Goal: Task Accomplishment & Management: Manage account settings

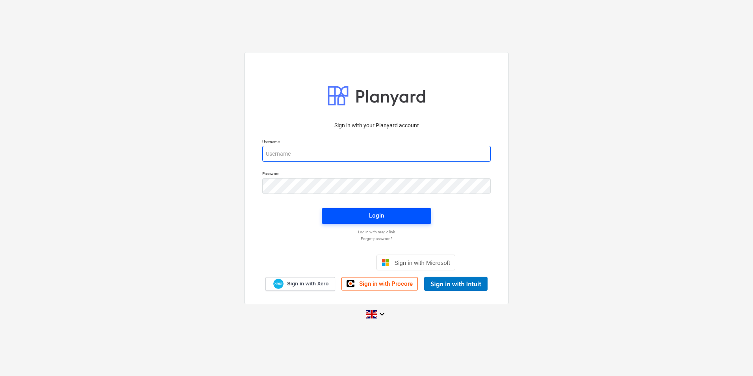
type input "[PERSON_NAME][EMAIL_ADDRESS][DOMAIN_NAME]"
click at [385, 212] on span "Login" at bounding box center [376, 215] width 91 height 10
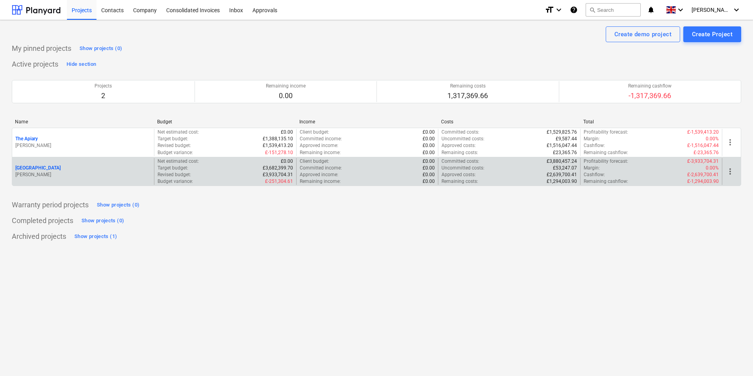
click at [43, 167] on div "[GEOGRAPHIC_DATA]" at bounding box center [83, 168] width 136 height 7
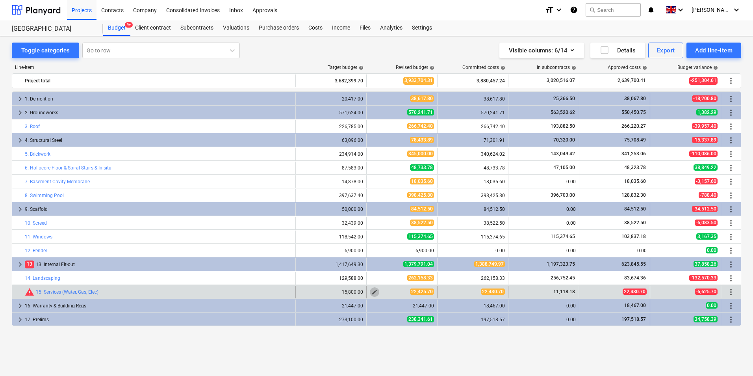
click at [377, 290] on span "edit" at bounding box center [375, 292] width 6 height 6
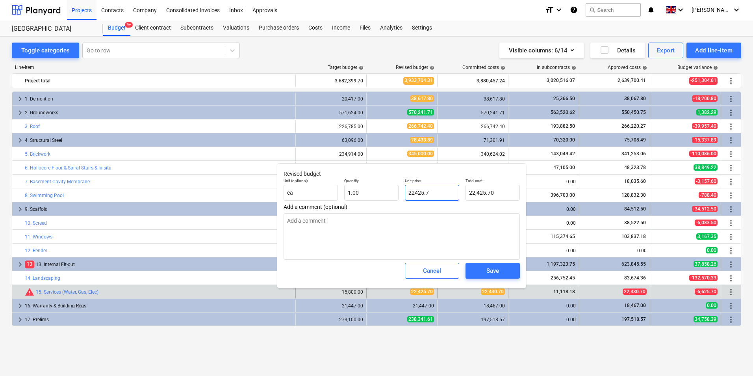
drag, startPoint x: 444, startPoint y: 192, endPoint x: 445, endPoint y: 210, distance: 18.5
click at [418, 193] on input "22425.7" at bounding box center [432, 193] width 54 height 16
type input "2243"
type textarea "x"
type input "2,243.00"
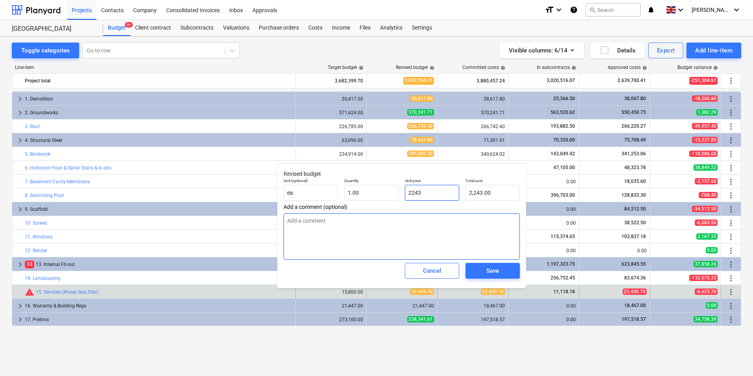
type input "22430"
type textarea "x"
type input "22,430.00"
type input "22430."
type textarea "x"
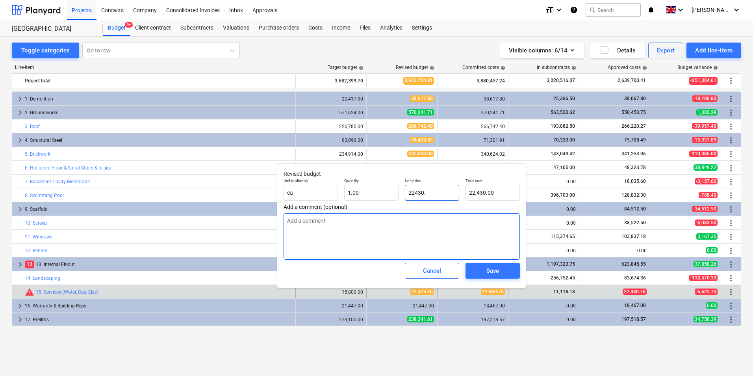
type input "22430.7"
type textarea "x"
type input "22,430.70"
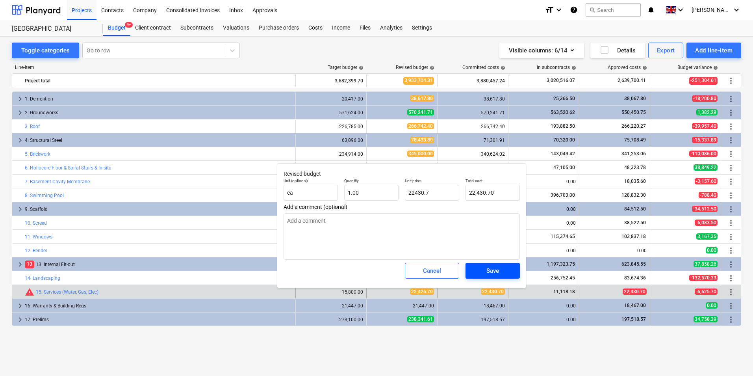
type input "22,430.70"
click at [501, 271] on span "Save" at bounding box center [492, 271] width 35 height 10
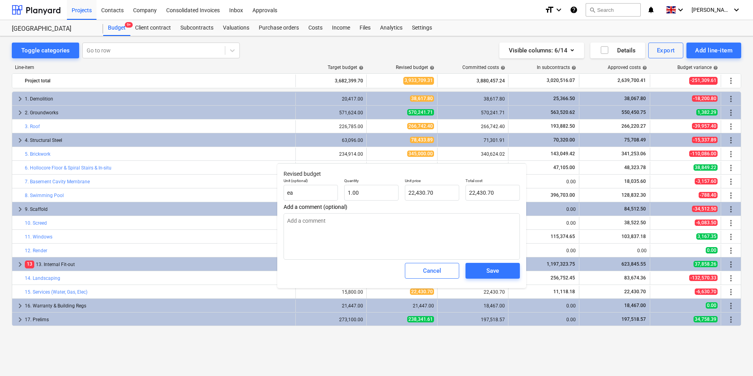
type textarea "x"
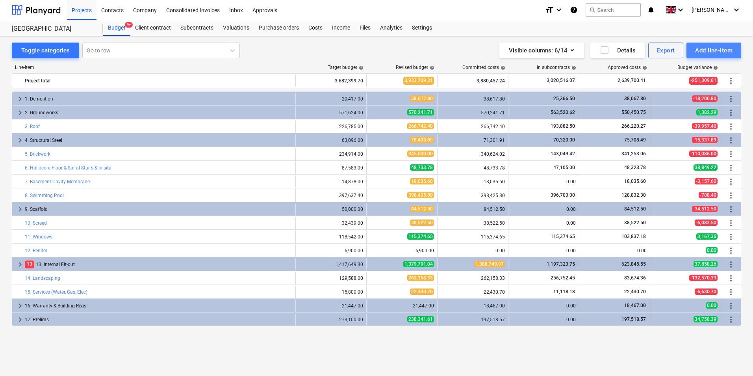
click at [726, 49] on div "Add line-item" at bounding box center [714, 50] width 37 height 10
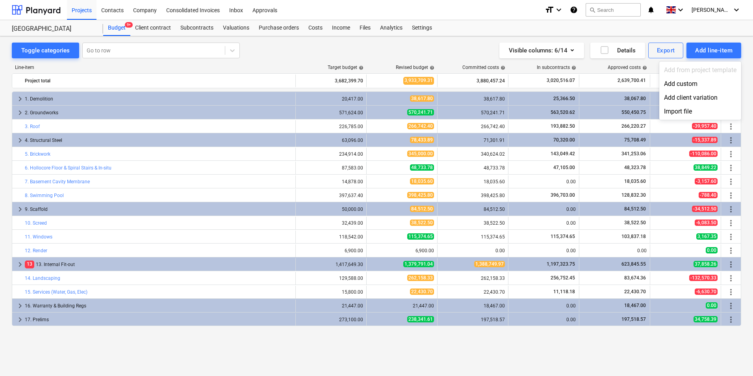
click at [315, 28] on div at bounding box center [376, 188] width 753 height 376
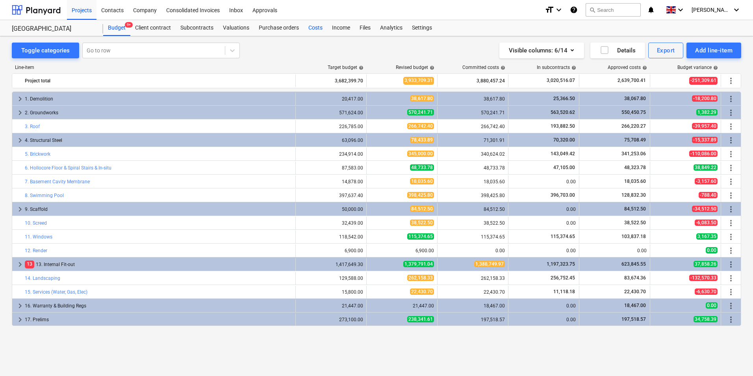
click at [315, 28] on div "Costs" at bounding box center [316, 28] width 24 height 16
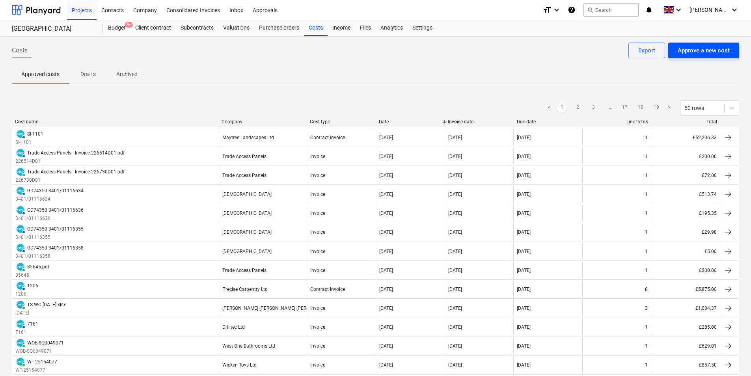
click at [719, 47] on div "Approve a new cost" at bounding box center [703, 50] width 52 height 10
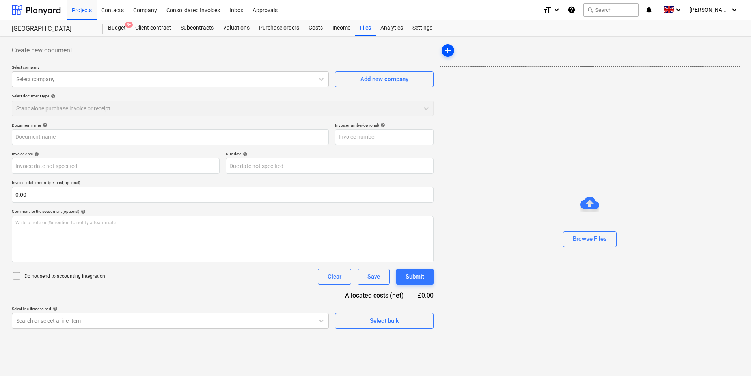
type input "TS WC [DATE].xlsx"
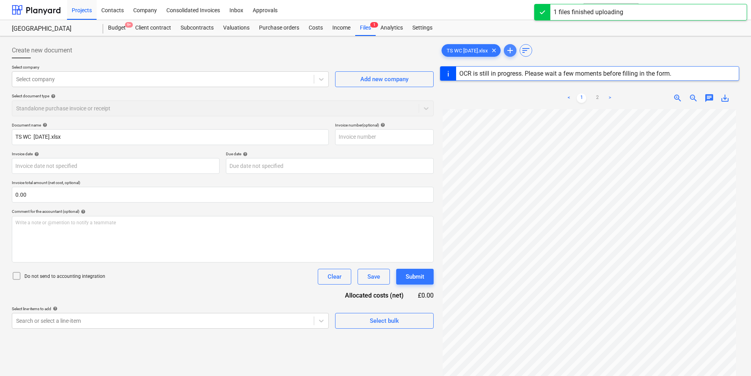
click at [513, 48] on span "add" at bounding box center [509, 50] width 9 height 9
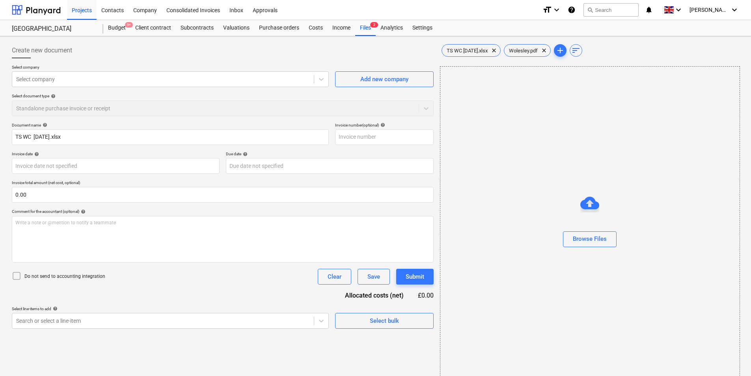
type input "[DATE]"
click at [457, 52] on span "TS WC [DATE].xlsx" at bounding box center [467, 51] width 50 height 6
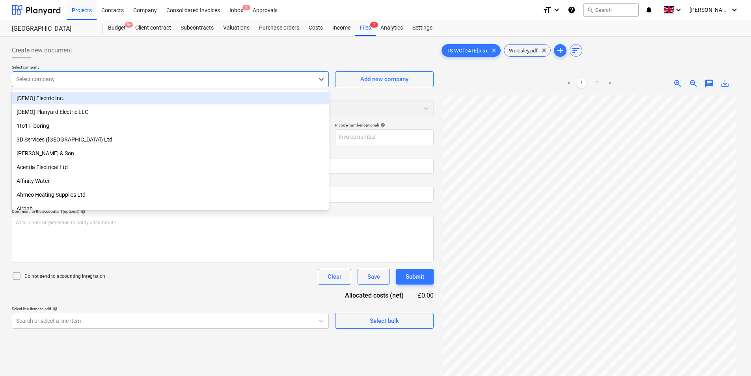
click at [77, 77] on div at bounding box center [163, 79] width 294 height 8
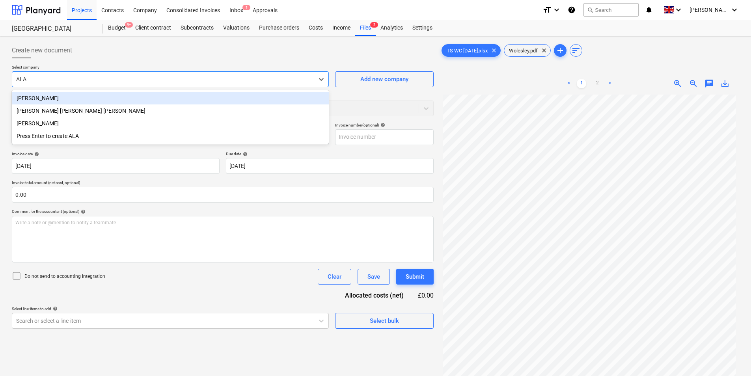
type input "[PERSON_NAME]"
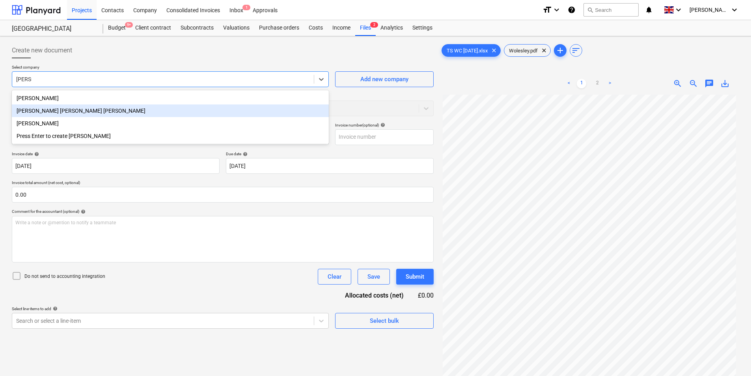
click at [113, 111] on div "[PERSON_NAME] [PERSON_NAME] [PERSON_NAME]" at bounding box center [170, 110] width 317 height 13
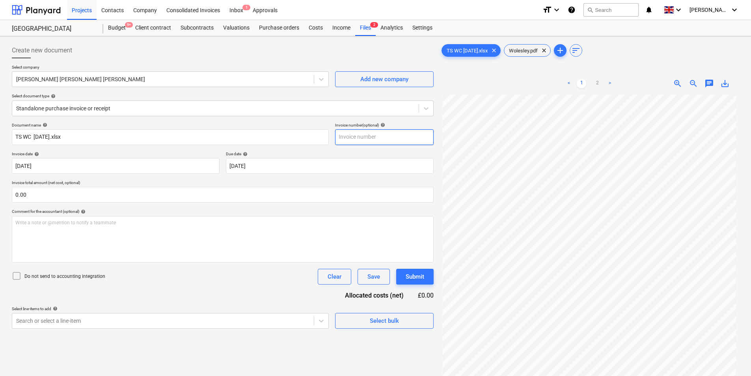
click at [360, 134] on input "text" at bounding box center [384, 137] width 99 height 16
type input "W"
type input "[DATE]"
click at [288, 165] on body "Projects Contacts Company Consolidated Invoices Inbox 1 Approvals format_size k…" at bounding box center [375, 188] width 751 height 376
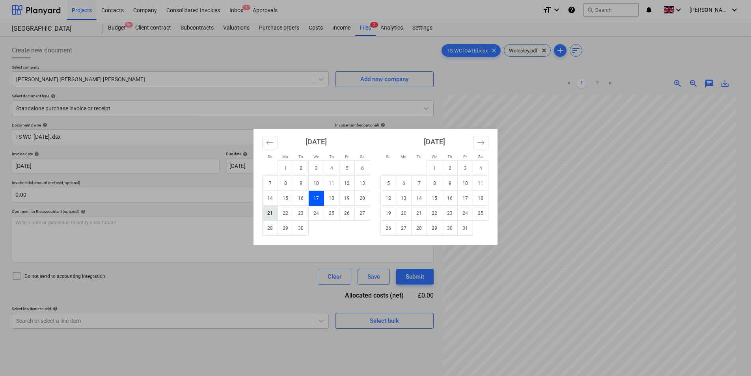
click at [274, 216] on td "21" at bounding box center [269, 213] width 15 height 15
type input "[DATE]"
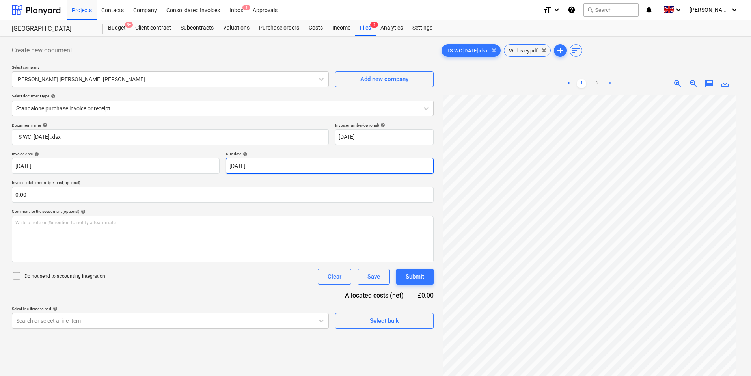
click at [281, 163] on body "Projects Contacts Company Consolidated Invoices Inbox 1 Approvals format_size k…" at bounding box center [375, 188] width 751 height 376
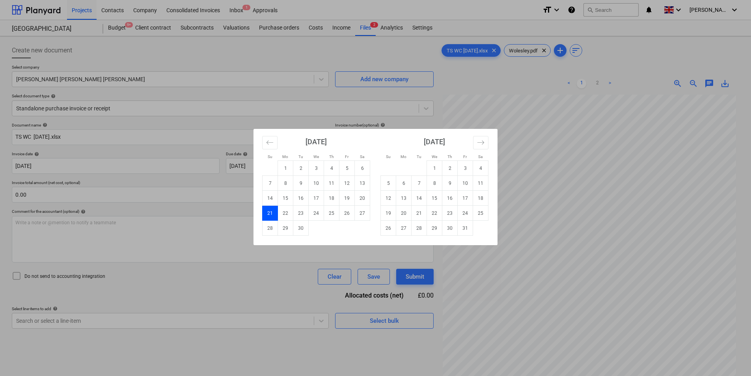
click at [69, 162] on div "Su Mo Tu We Th Fr Sa Su Mo Tu We Th Fr Sa [DATE] 1 2 3 4 5 6 7 8 9 10 11 12 13 …" at bounding box center [375, 188] width 751 height 376
click at [74, 167] on body "Projects Contacts Company Consolidated Invoices Inbox 1 Approvals format_size k…" at bounding box center [375, 188] width 751 height 376
click at [273, 215] on td "21" at bounding box center [269, 213] width 15 height 15
type input "[DATE]"
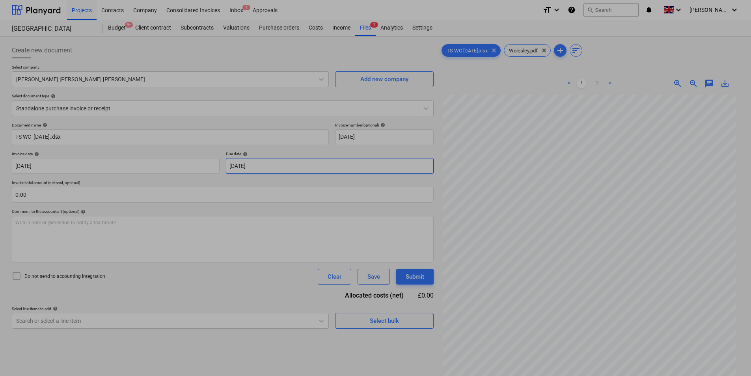
click at [282, 165] on body "Projects Contacts Company Consolidated Invoices Inbox 1 Approvals format_size k…" at bounding box center [375, 188] width 751 height 376
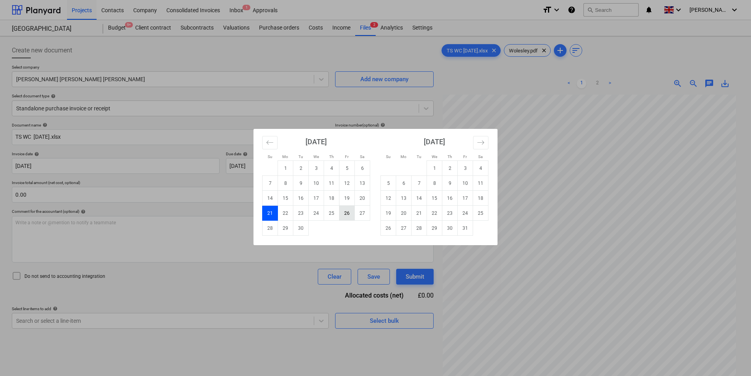
click at [351, 213] on td "26" at bounding box center [346, 213] width 15 height 15
type input "[DATE]"
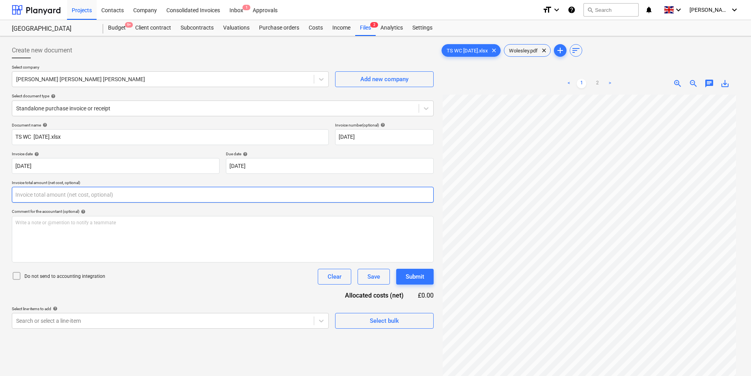
click at [153, 196] on input "text" at bounding box center [223, 195] width 422 height 16
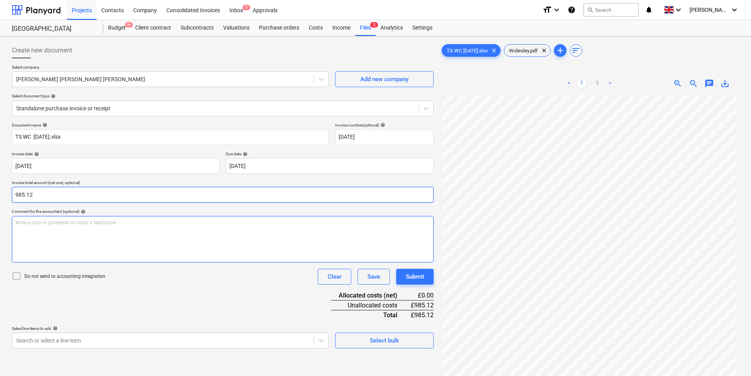
type input "985.12"
click at [110, 236] on div "Write a note or @mention to notify a teammate [PERSON_NAME]" at bounding box center [223, 239] width 422 height 46
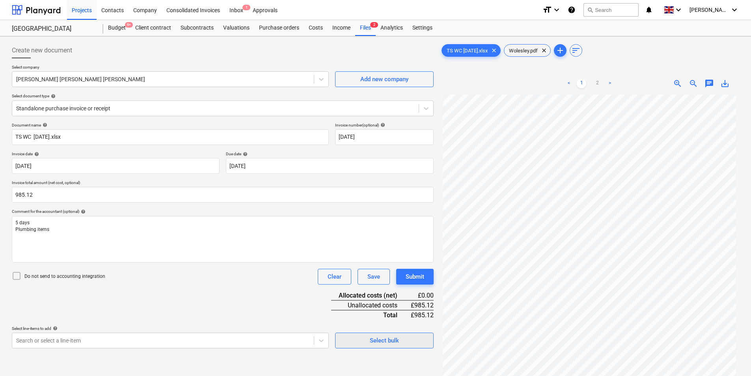
click at [376, 346] on button "Select bulk" at bounding box center [384, 341] width 99 height 16
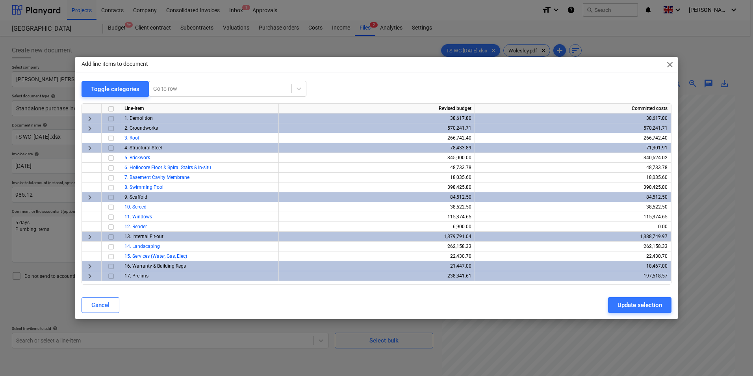
drag, startPoint x: 89, startPoint y: 275, endPoint x: 99, endPoint y: 273, distance: 10.4
click at [90, 275] on span "keyboard_arrow_right" at bounding box center [89, 276] width 9 height 9
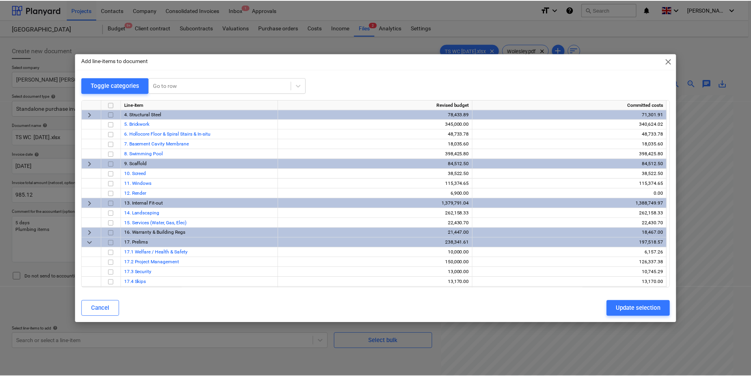
scroll to position [59, 0]
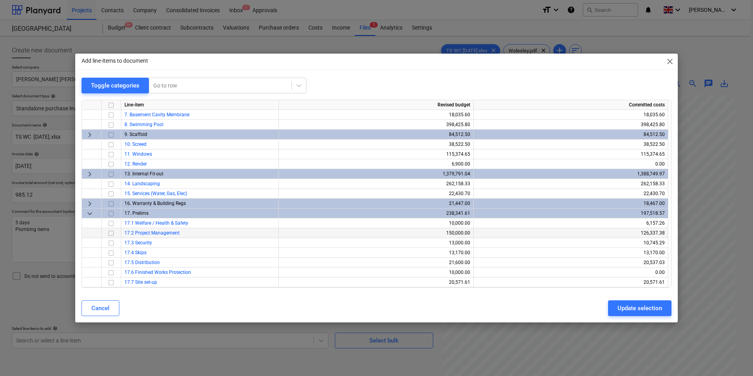
click at [112, 232] on input "checkbox" at bounding box center [110, 233] width 9 height 9
click at [112, 281] on input "checkbox" at bounding box center [110, 282] width 9 height 9
click at [642, 303] on div "Update selection" at bounding box center [640, 308] width 45 height 10
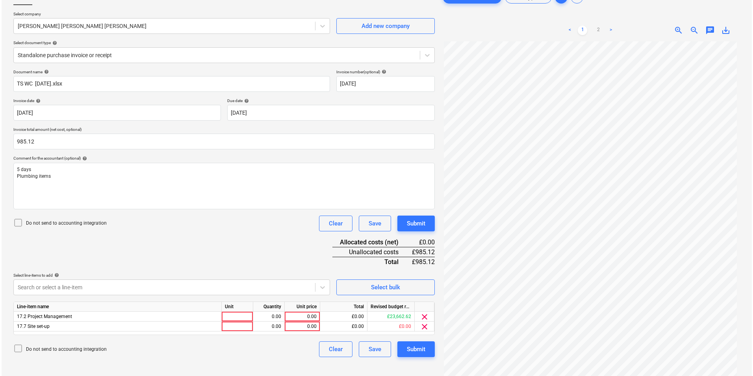
scroll to position [79, 0]
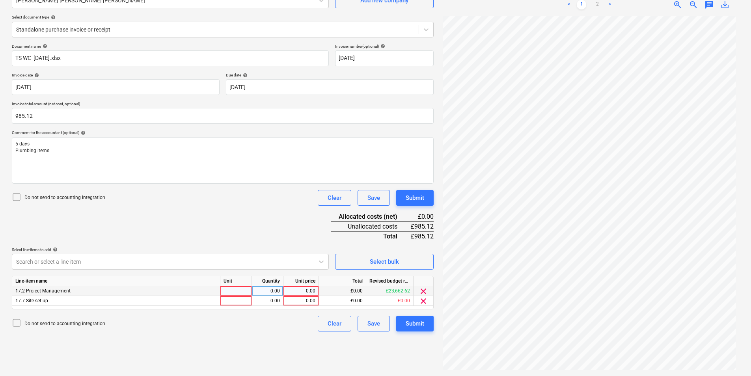
click at [238, 292] on div at bounding box center [236, 291] width 32 height 10
type input "ea"
type input "190"
click at [233, 300] on div at bounding box center [236, 301] width 32 height 10
type input "ea"
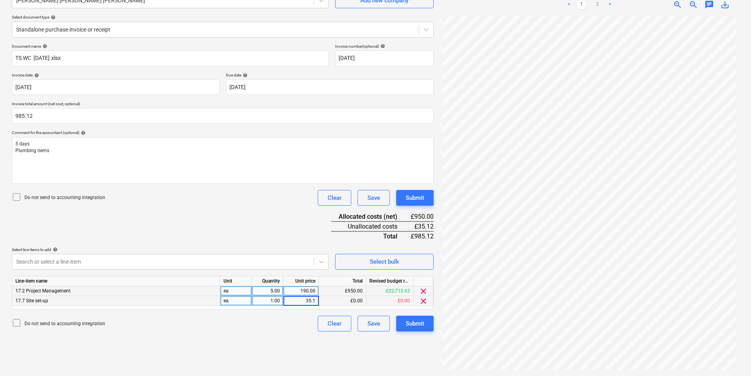
type input "35.12"
click at [419, 320] on div "Submit" at bounding box center [414, 323] width 19 height 10
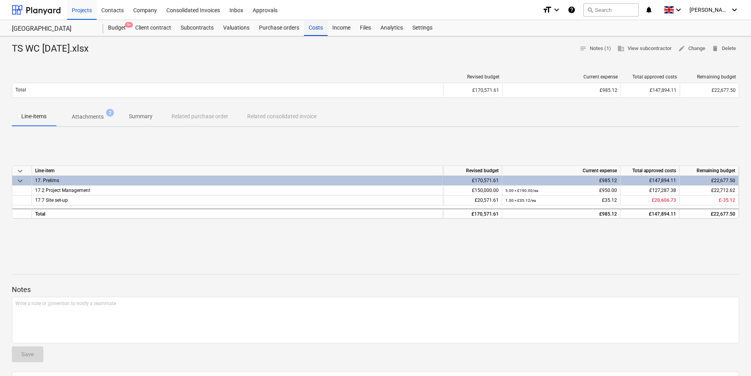
click at [318, 30] on div "Costs" at bounding box center [316, 28] width 24 height 16
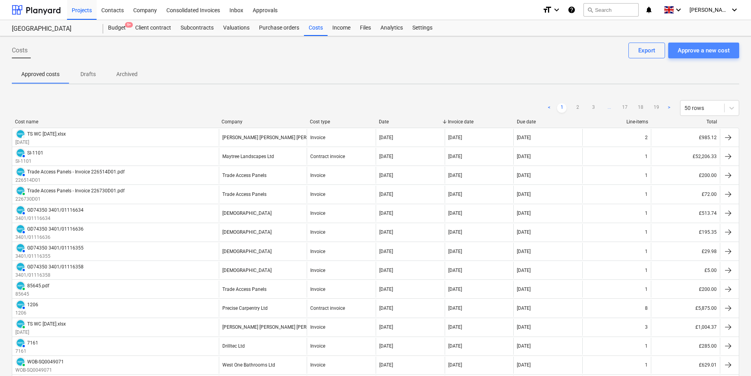
click at [714, 51] on div "Approve a new cost" at bounding box center [703, 50] width 52 height 10
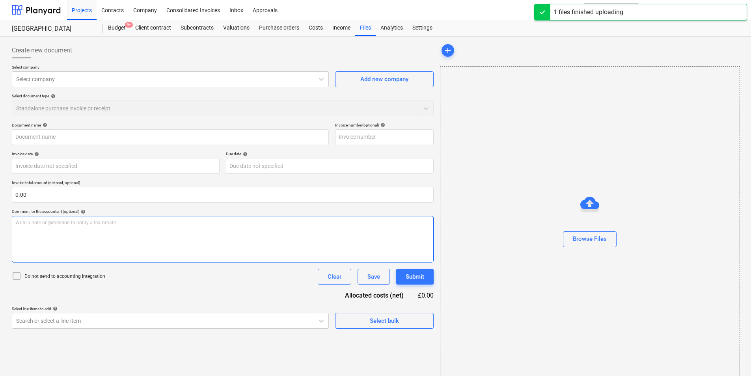
type input "INV-65883 - Land Assist Limited.pdf"
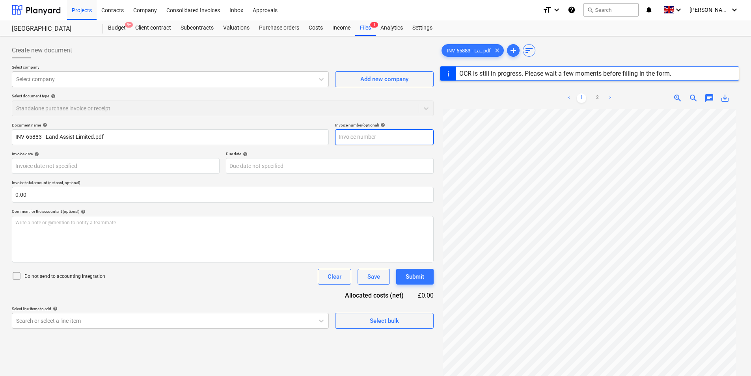
click at [367, 141] on input "text" at bounding box center [384, 137] width 99 height 16
type input "[DATE]"
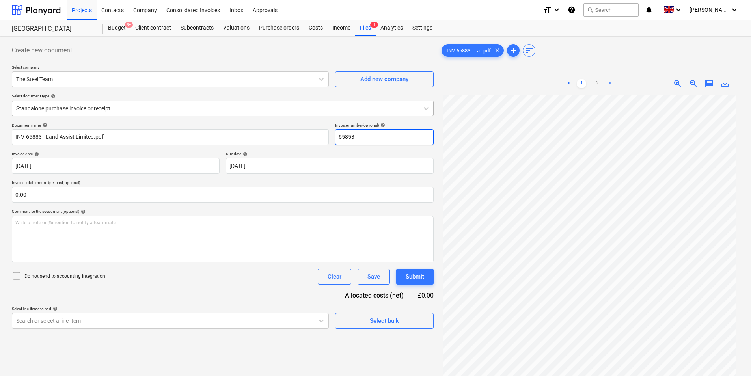
type input "65853"
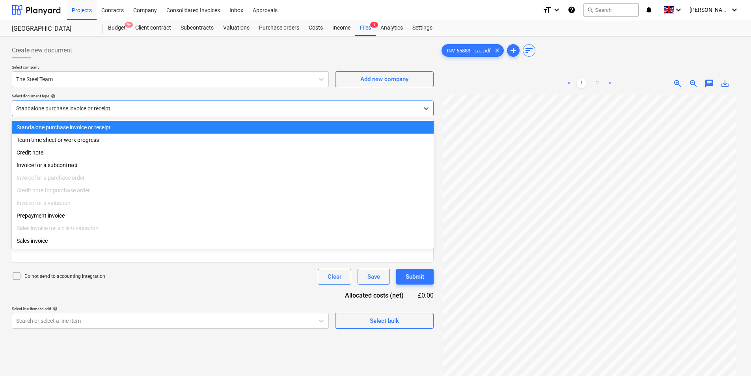
click at [124, 112] on div at bounding box center [215, 108] width 398 height 8
click at [119, 126] on div "Standalone purchase invoice or receipt" at bounding box center [223, 127] width 422 height 13
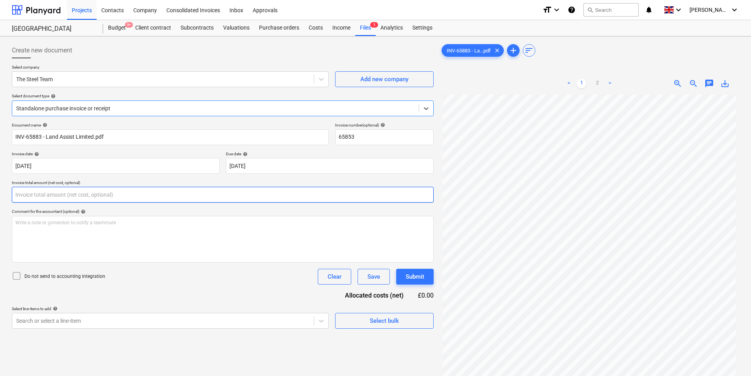
click at [80, 188] on input "text" at bounding box center [223, 195] width 422 height 16
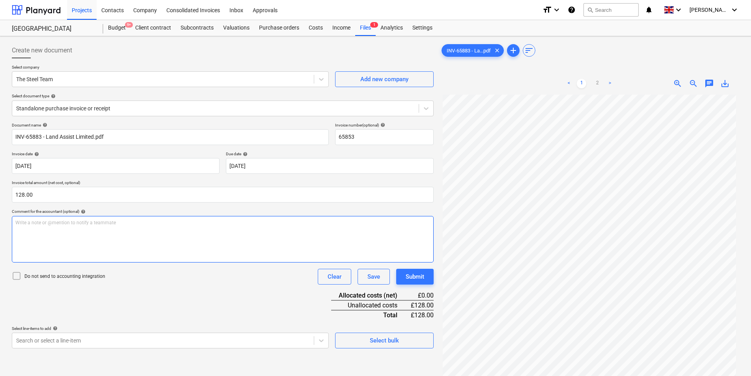
type input "128.00"
click at [96, 240] on div "Write a note or @mention to notify a teammate [PERSON_NAME]" at bounding box center [223, 239] width 422 height 46
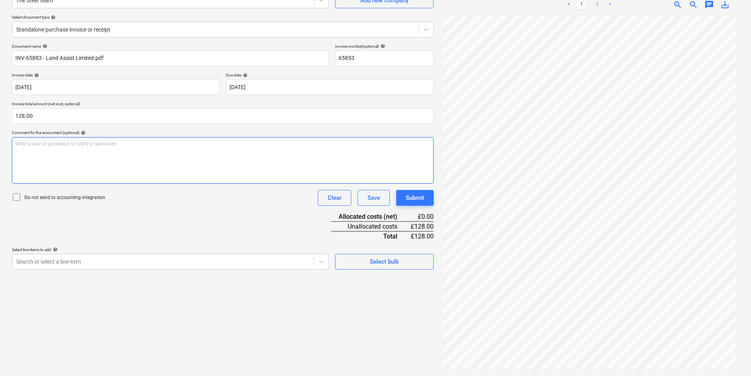
click at [71, 164] on div "Write a note or @mention to notify a teammate [PERSON_NAME]" at bounding box center [223, 160] width 422 height 46
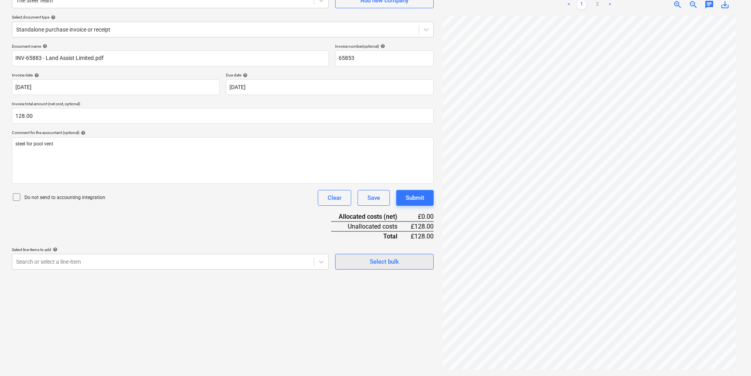
click at [387, 263] on div "Select bulk" at bounding box center [384, 262] width 29 height 10
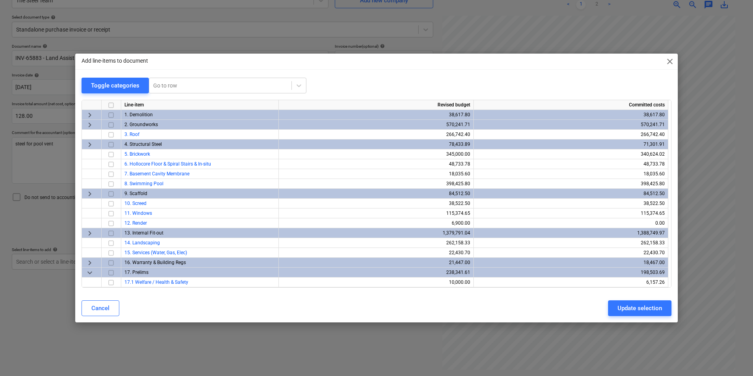
click at [89, 145] on span "keyboard_arrow_right" at bounding box center [89, 144] width 9 height 9
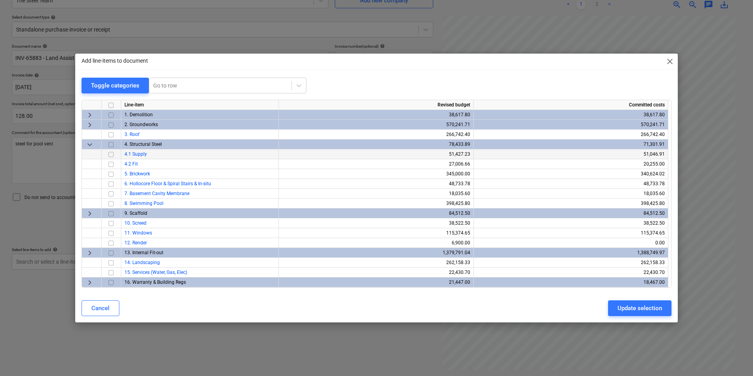
click at [114, 154] on input "checkbox" at bounding box center [110, 154] width 9 height 9
click at [644, 305] on div "Update selection" at bounding box center [640, 308] width 45 height 10
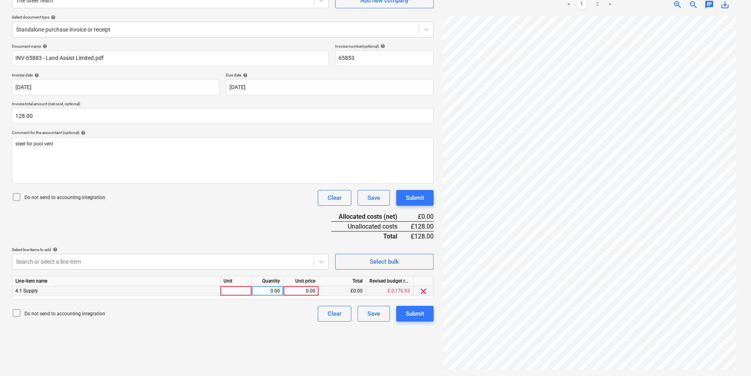
click at [234, 287] on div at bounding box center [236, 291] width 32 height 10
type input "ea"
type input "128"
click at [419, 316] on div "Submit" at bounding box center [414, 314] width 19 height 10
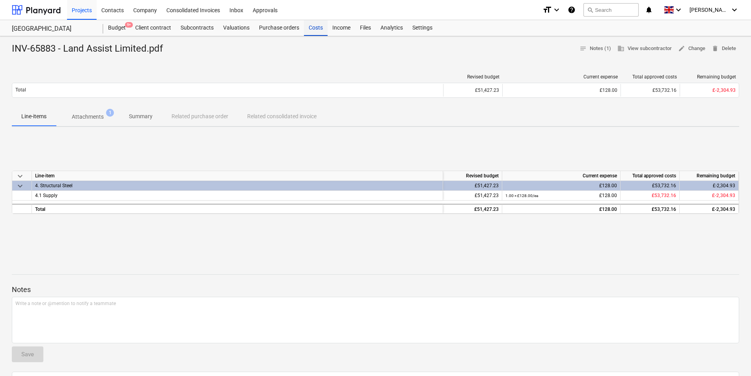
click at [312, 29] on div "Costs" at bounding box center [316, 28] width 24 height 16
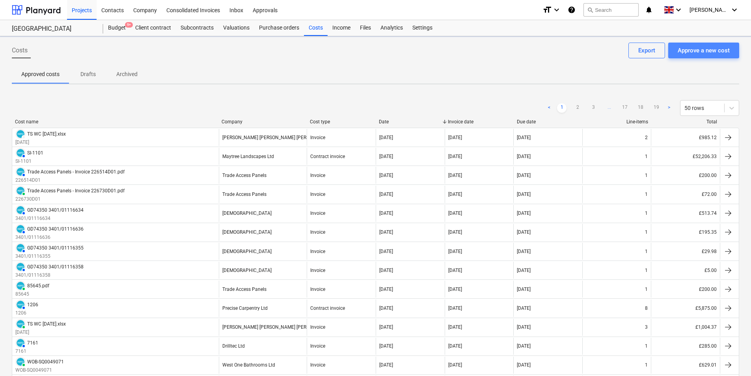
click at [697, 53] on div "Approve a new cost" at bounding box center [703, 50] width 52 height 10
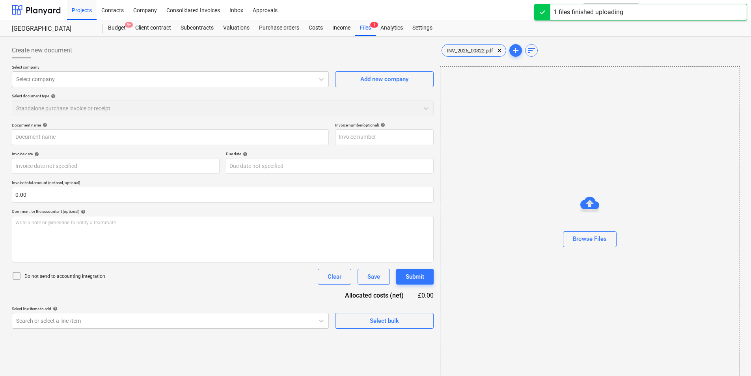
type input "INV_2025_00322.pdf"
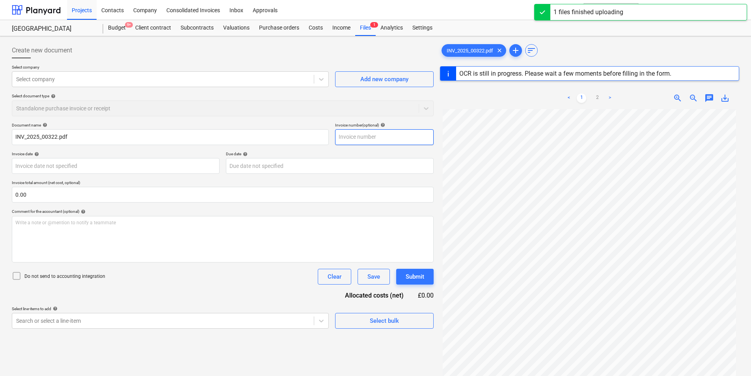
click at [361, 134] on input "text" at bounding box center [384, 137] width 99 height 16
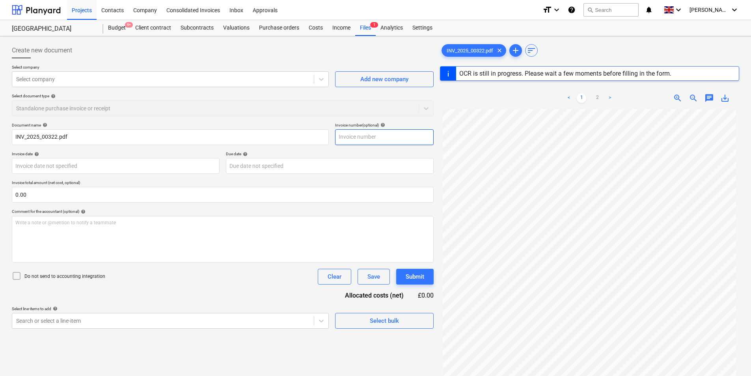
type input "[DATE]"
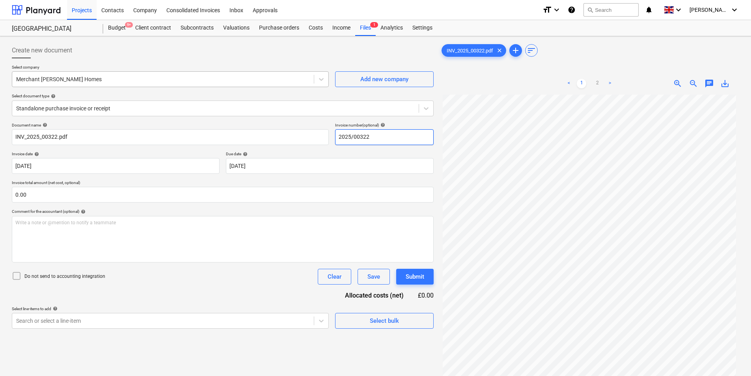
type input "2025/00322"
click at [90, 86] on div "Merchant [PERSON_NAME] Homes" at bounding box center [170, 79] width 317 height 16
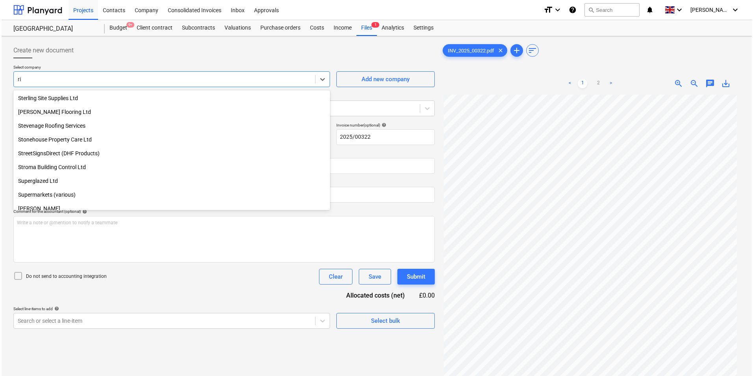
scroll to position [502, 0]
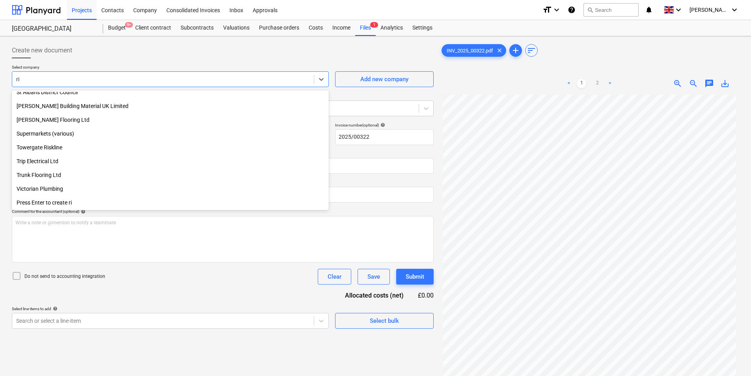
type input "ril"
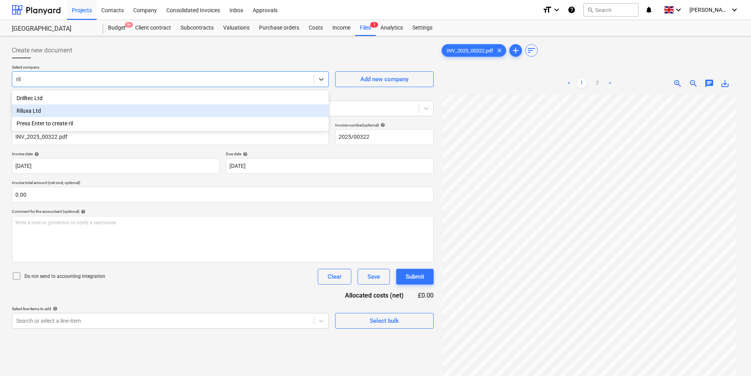
click at [50, 110] on div "Riluxa Ltd" at bounding box center [170, 110] width 317 height 13
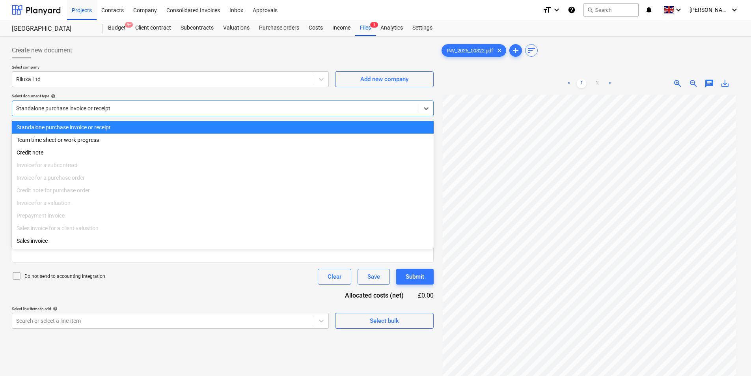
click at [125, 107] on div at bounding box center [215, 108] width 398 height 8
click at [125, 106] on div at bounding box center [215, 108] width 398 height 8
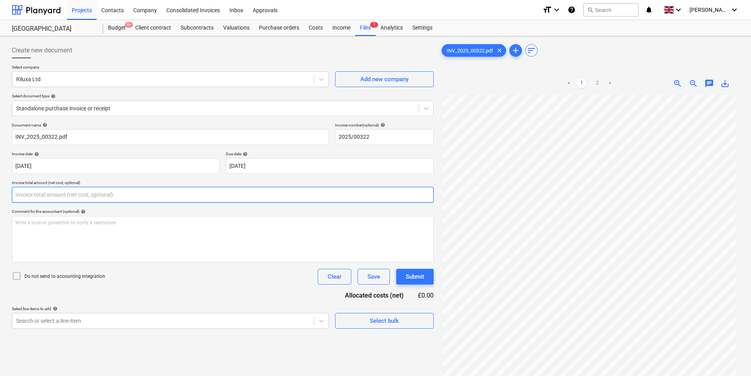
click at [84, 193] on input "text" at bounding box center [223, 195] width 422 height 16
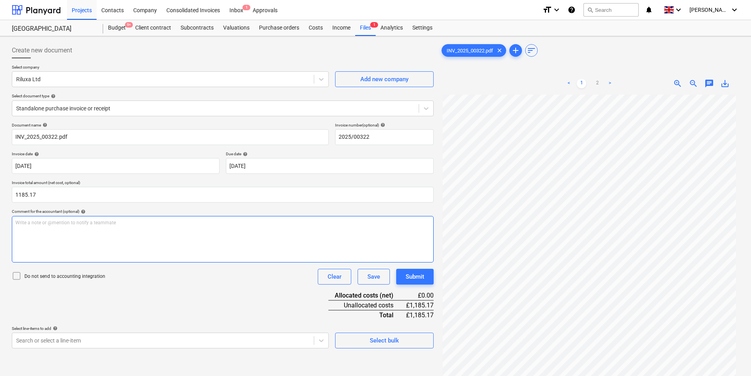
type input "1,185.17"
click at [93, 233] on div "Write a note or @mention to notify a teammate [PERSON_NAME]" at bounding box center [223, 239] width 422 height 46
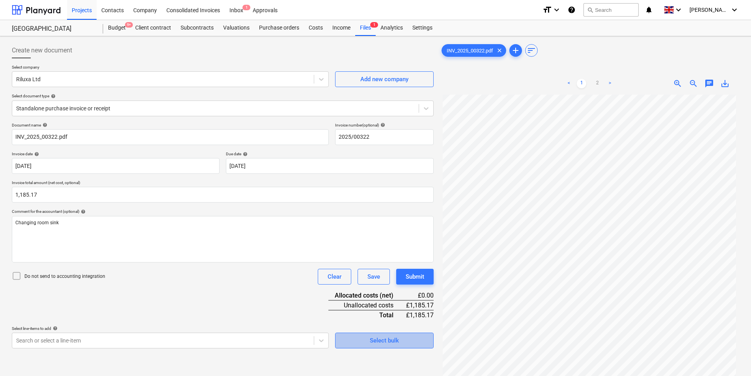
click at [380, 340] on div "Select bulk" at bounding box center [384, 340] width 29 height 10
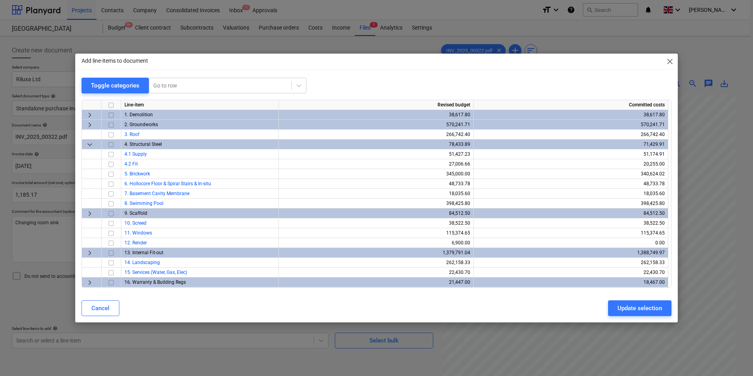
click at [86, 254] on span "keyboard_arrow_right" at bounding box center [89, 252] width 9 height 9
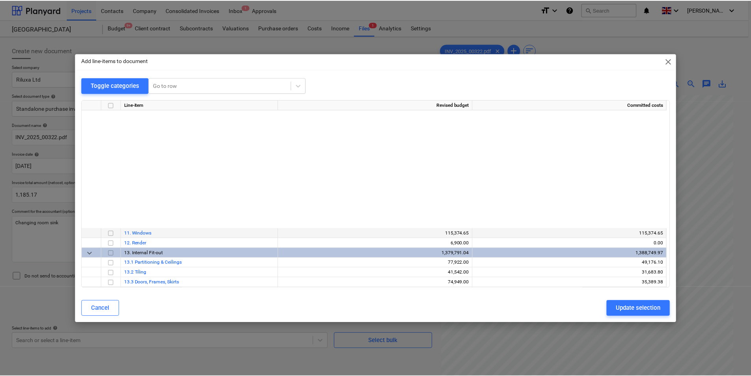
scroll to position [184, 0]
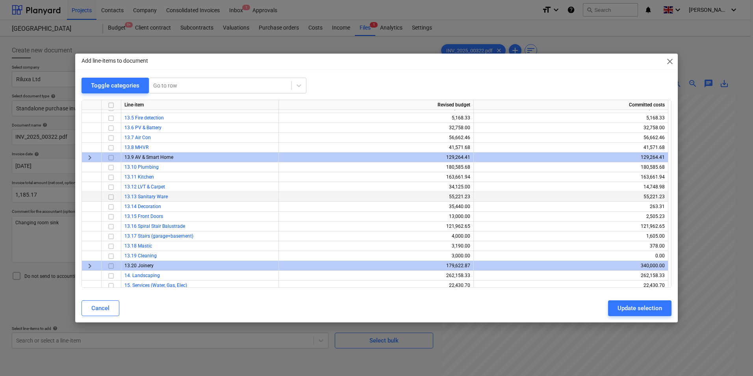
click at [112, 196] on input "checkbox" at bounding box center [110, 196] width 9 height 9
click at [642, 305] on div "Update selection" at bounding box center [640, 308] width 45 height 10
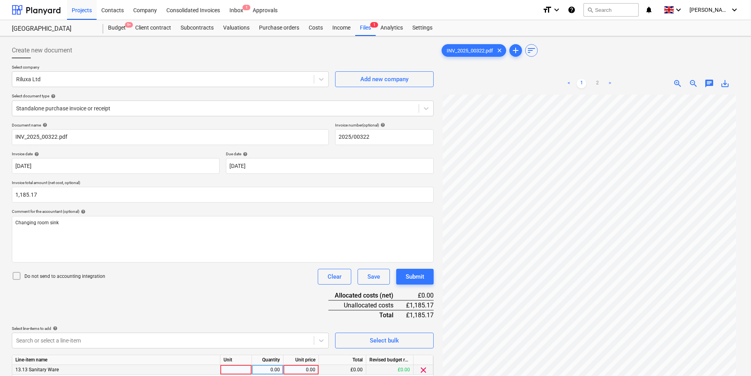
click at [244, 372] on div at bounding box center [236, 370] width 32 height 10
type input "ea"
type input "1185.17"
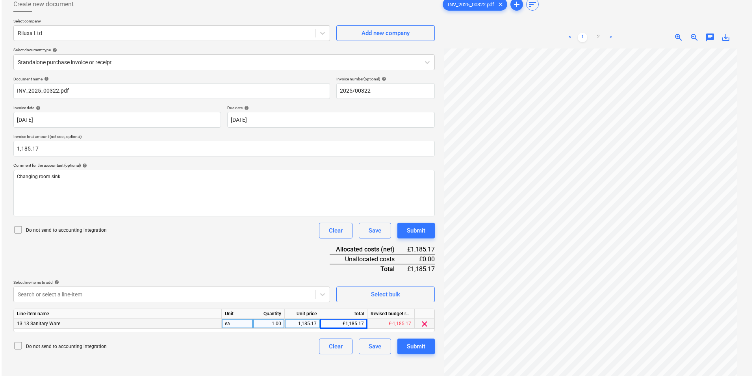
scroll to position [79, 0]
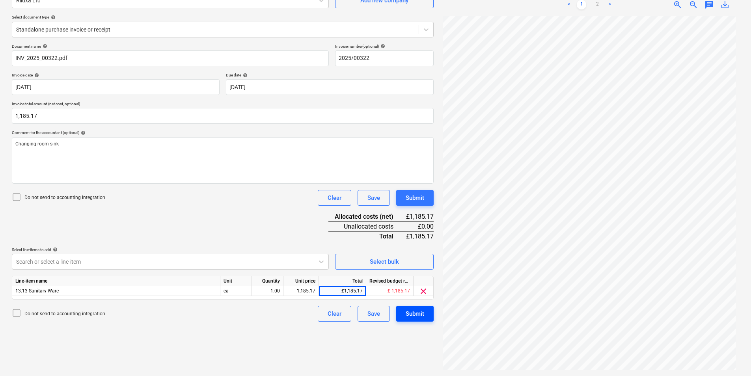
click at [413, 311] on div "Submit" at bounding box center [414, 314] width 19 height 10
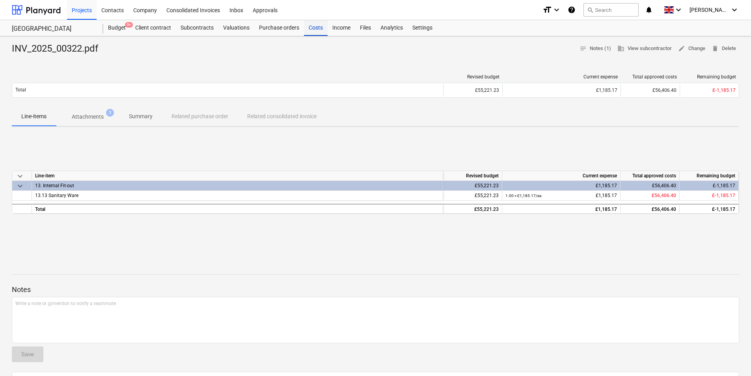
drag, startPoint x: 317, startPoint y: 26, endPoint x: 322, endPoint y: 28, distance: 5.3
click at [317, 27] on div "Costs" at bounding box center [316, 28] width 24 height 16
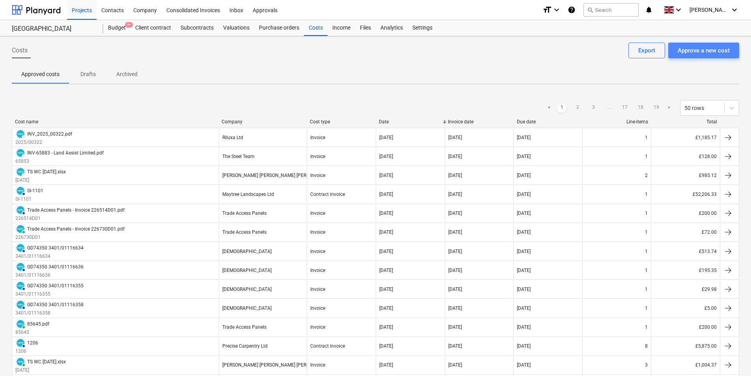
click at [716, 49] on div "Approve a new cost" at bounding box center [703, 50] width 52 height 10
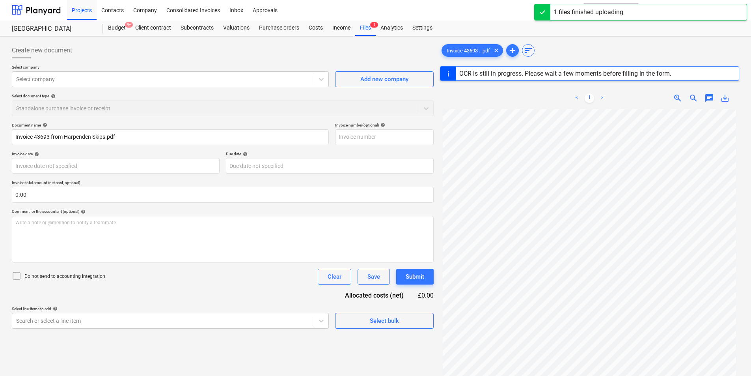
type input "43693"
type input "[DATE]"
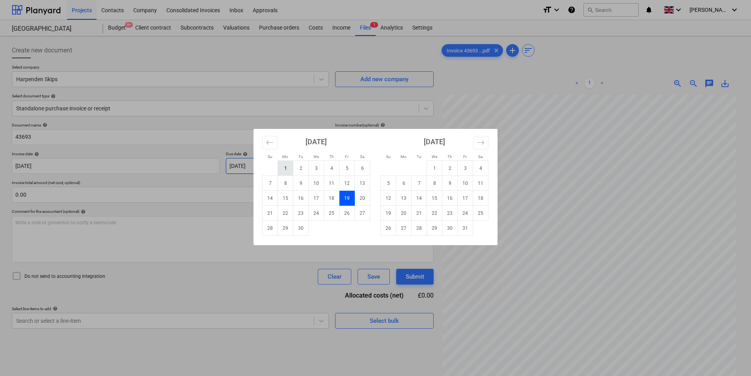
click at [279, 165] on body "Projects Contacts Company Consolidated Invoices Inbox Approvals format_size key…" at bounding box center [375, 188] width 751 height 376
click at [390, 212] on td "19" at bounding box center [388, 213] width 15 height 15
type input "[DATE]"
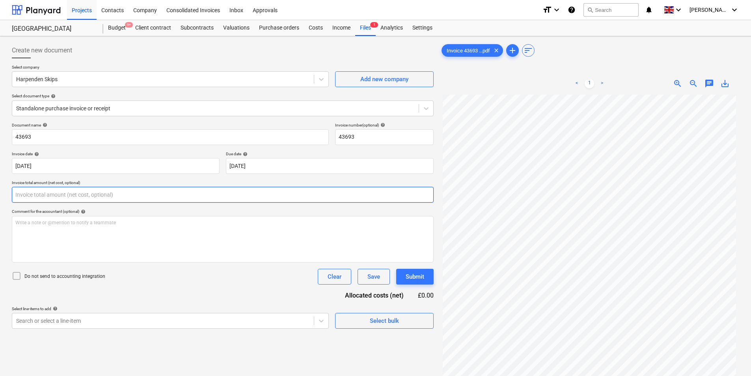
click at [144, 197] on input "text" at bounding box center [223, 195] width 422 height 16
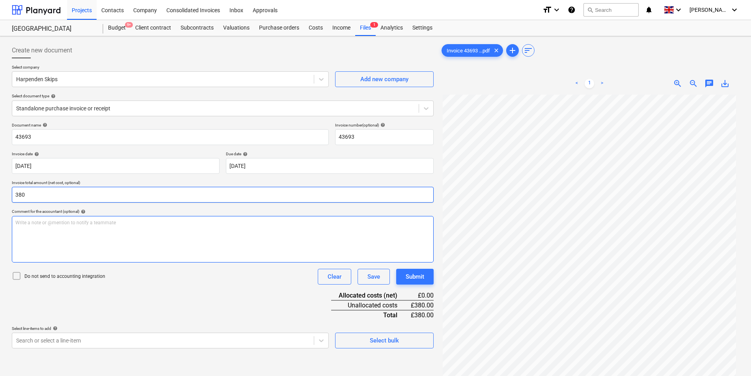
type input "380.00"
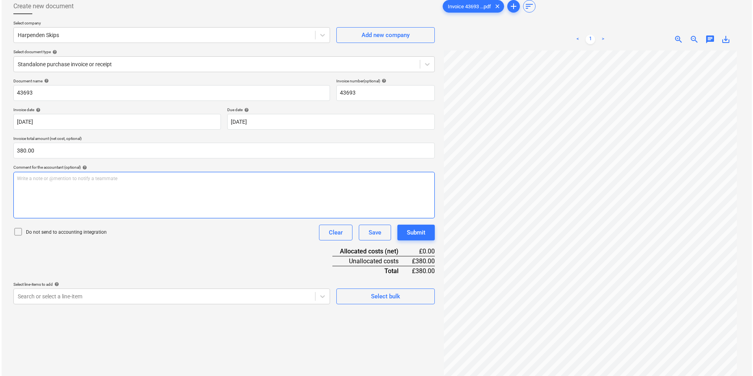
scroll to position [79, 0]
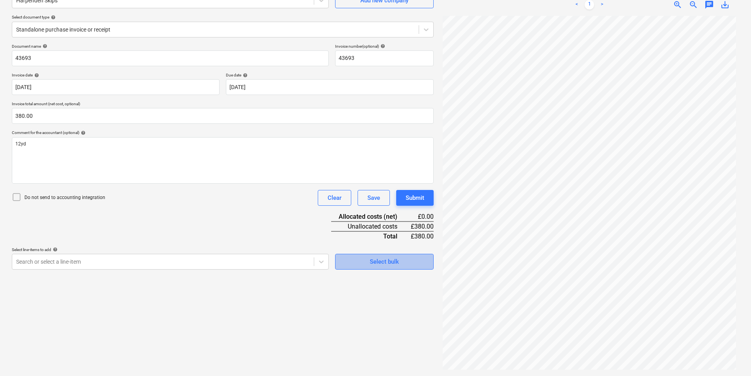
click at [370, 267] on button "Select bulk" at bounding box center [384, 262] width 99 height 16
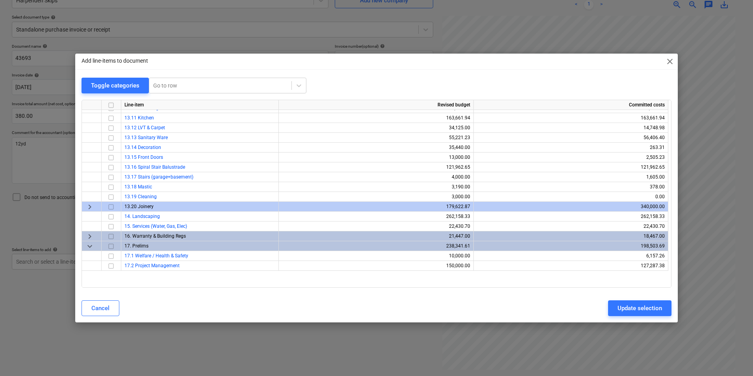
scroll to position [276, 0]
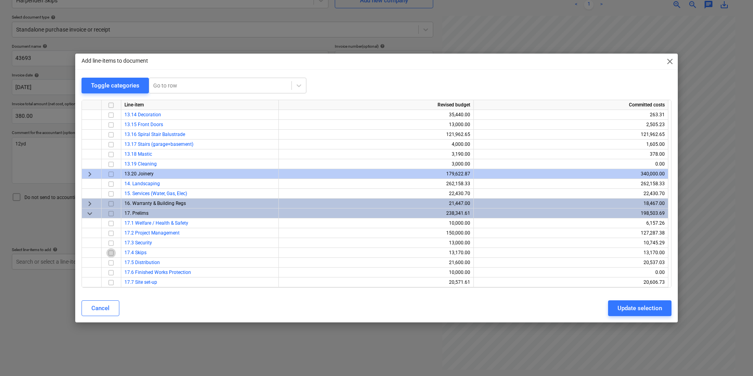
drag, startPoint x: 111, startPoint y: 253, endPoint x: 279, endPoint y: 303, distance: 175.3
click at [111, 254] on input "checkbox" at bounding box center [110, 252] width 9 height 9
click at [625, 305] on div "Update selection" at bounding box center [640, 308] width 45 height 10
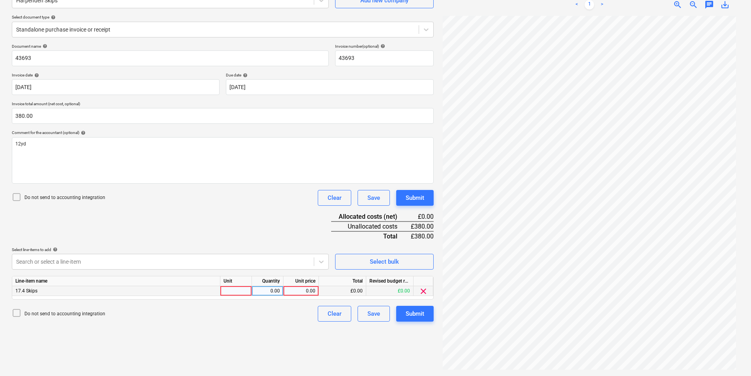
click at [237, 288] on div at bounding box center [236, 291] width 32 height 10
type input "ea"
type input "380"
click at [418, 316] on div "Submit" at bounding box center [414, 314] width 19 height 10
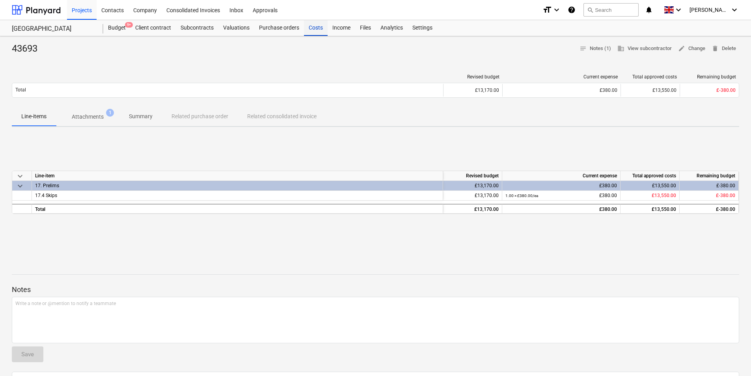
click at [315, 28] on div "Costs" at bounding box center [316, 28] width 24 height 16
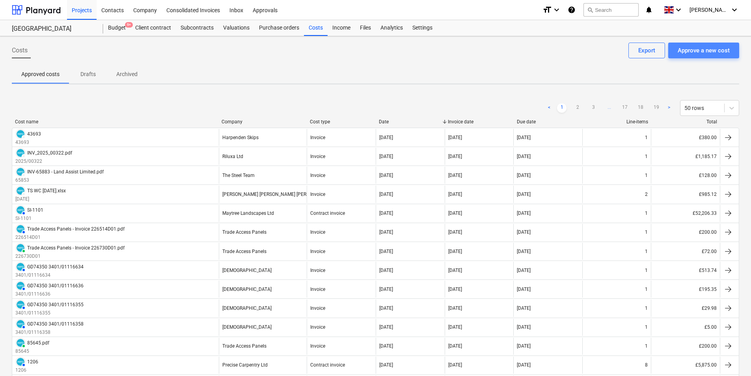
click at [691, 51] on div "Approve a new cost" at bounding box center [703, 50] width 52 height 10
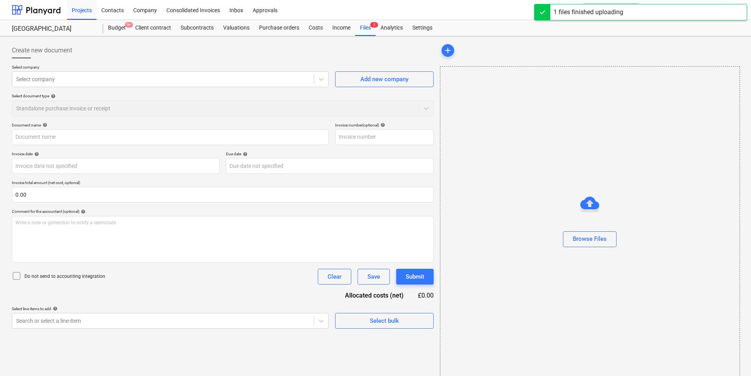
type input "GD74350_3401-01116913_2025-09-17.pdf"
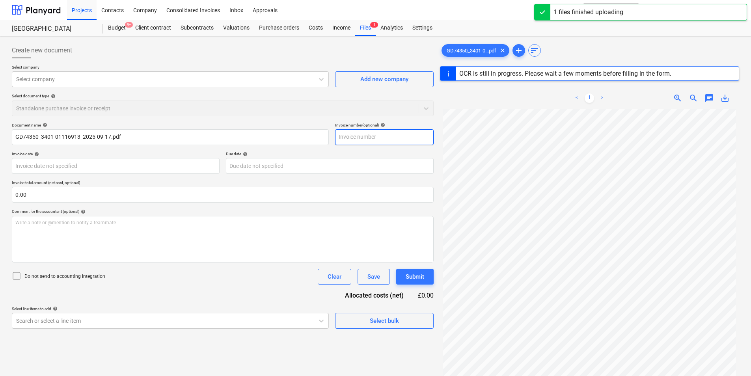
click at [365, 137] on input "text" at bounding box center [384, 137] width 99 height 16
type input "3401/"
type input "GD74350"
type input "[DATE]"
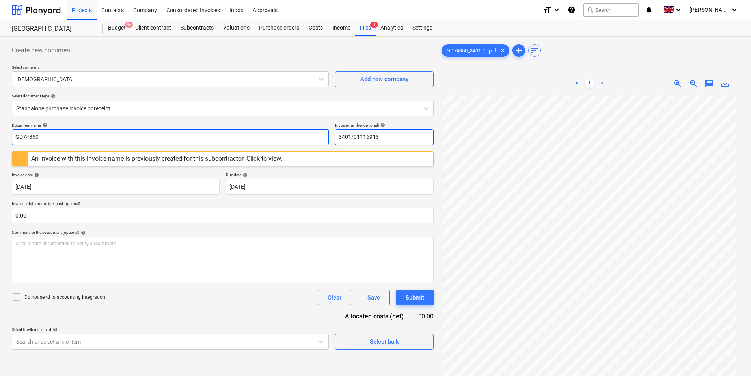
drag, startPoint x: 399, startPoint y: 140, endPoint x: 273, endPoint y: 165, distance: 128.2
click at [296, 144] on div "Document name help GD74350 Invoice number (optional) help 3401/01116913" at bounding box center [223, 134] width 422 height 22
type input "3401/01116913"
click at [130, 133] on input "GD74350" at bounding box center [170, 137] width 317 height 16
paste input "3401/01116913"
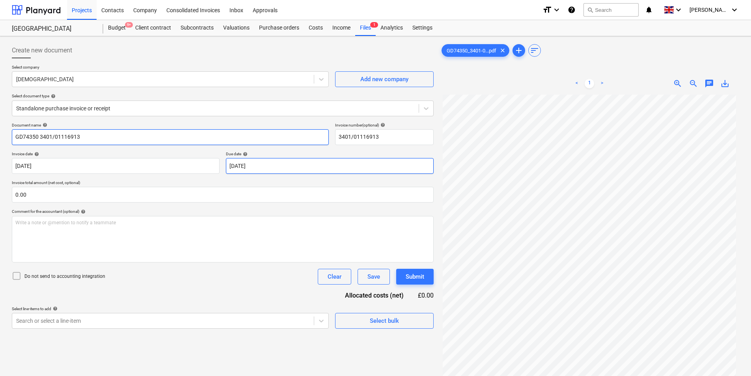
type input "GD74350 3401/01116913"
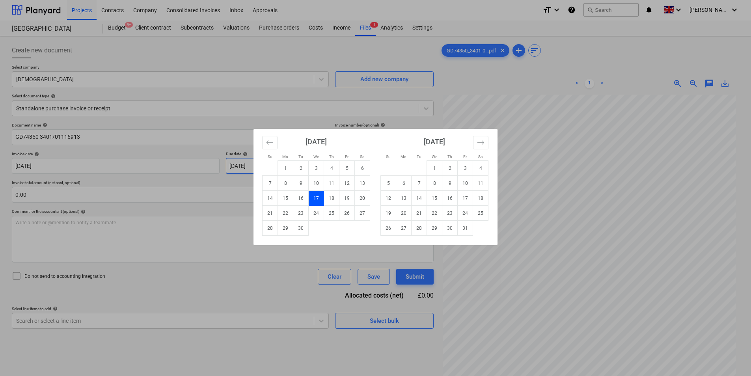
click at [278, 162] on body "Projects Contacts Company Consolidated Invoices Inbox Approvals format_size key…" at bounding box center [375, 188] width 751 height 376
click at [460, 229] on td "31" at bounding box center [464, 228] width 15 height 15
type input "[DATE]"
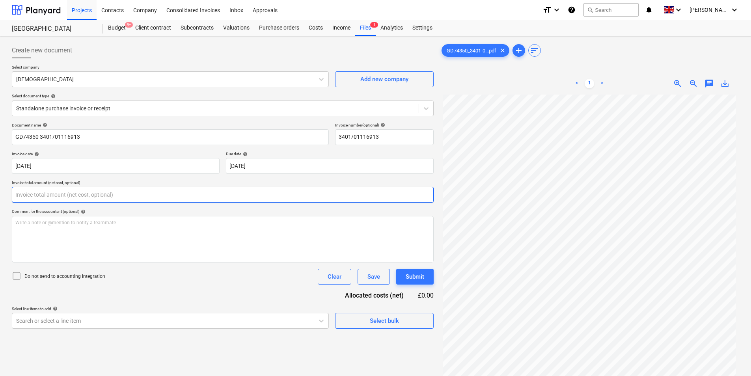
click at [35, 193] on input "text" at bounding box center [223, 195] width 422 height 16
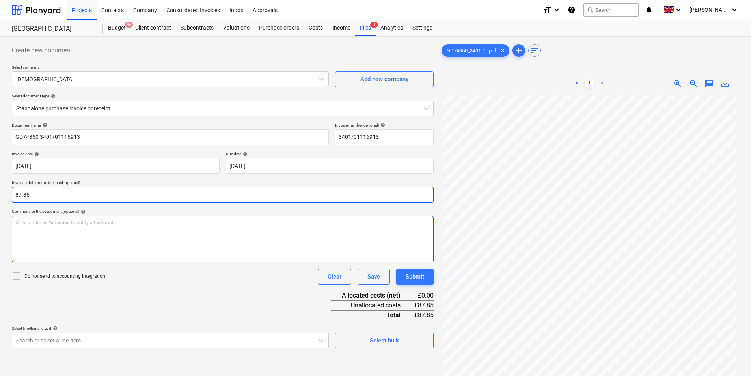
type input "87.85"
click at [62, 228] on div "Write a note or @mention to notify a teammate [PERSON_NAME]" at bounding box center [223, 239] width 422 height 46
click at [106, 233] on div "Write a note or @mention to notify a teammate [PERSON_NAME]" at bounding box center [223, 239] width 422 height 46
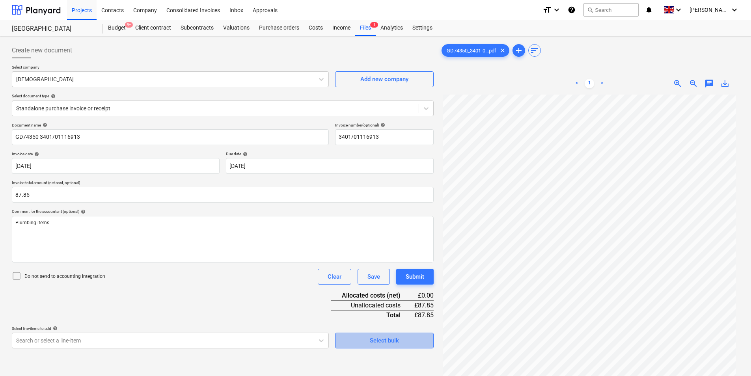
click at [394, 339] on div "Select bulk" at bounding box center [384, 340] width 29 height 10
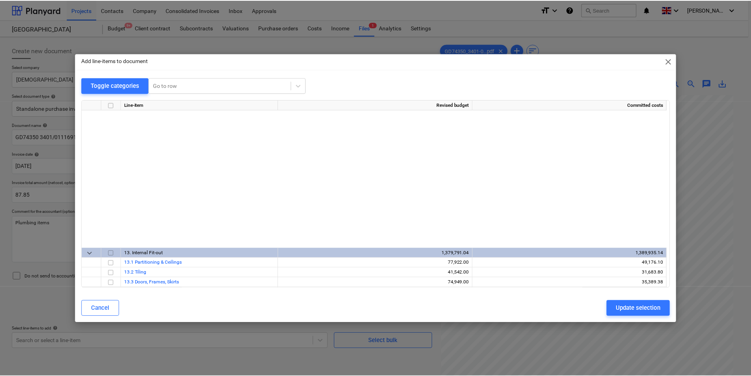
scroll to position [184, 0]
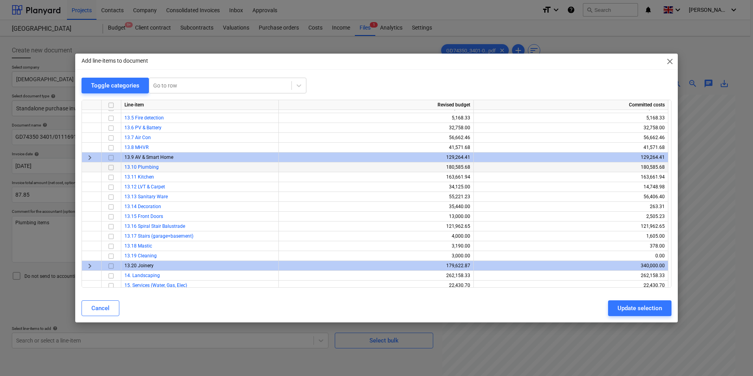
click at [110, 167] on input "checkbox" at bounding box center [110, 167] width 9 height 9
click at [630, 303] on button "Update selection" at bounding box center [639, 308] width 63 height 16
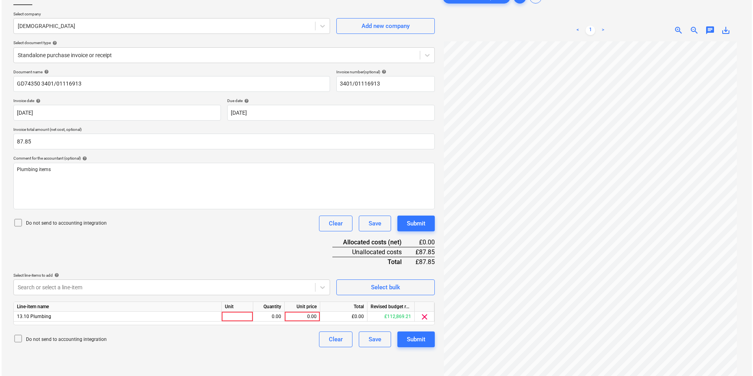
scroll to position [79, 0]
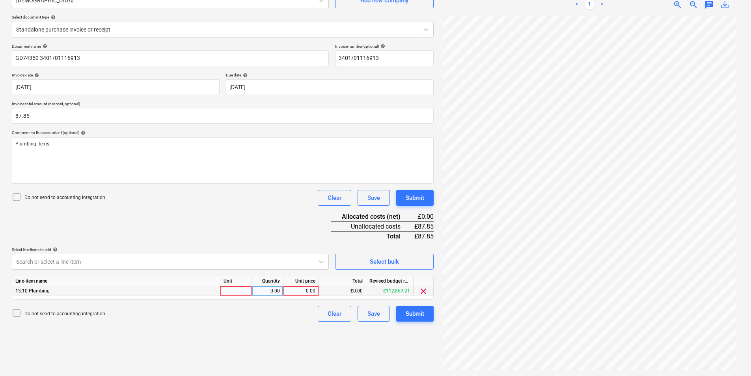
click at [236, 292] on div at bounding box center [236, 291] width 32 height 10
type input "ea"
type input "87.85"
click at [420, 314] on div "Submit" at bounding box center [414, 314] width 19 height 10
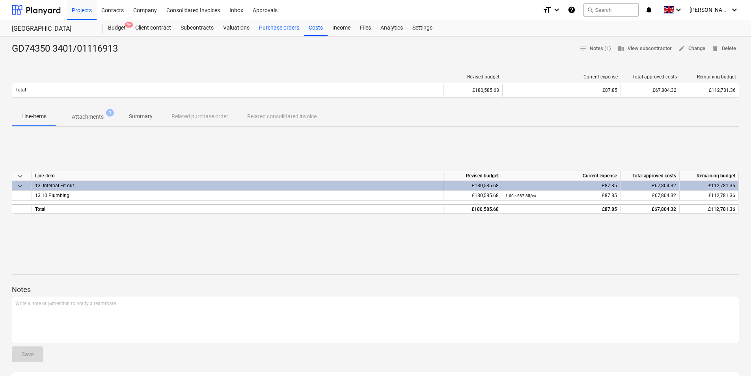
click at [301, 30] on div "Purchase orders" at bounding box center [279, 28] width 50 height 16
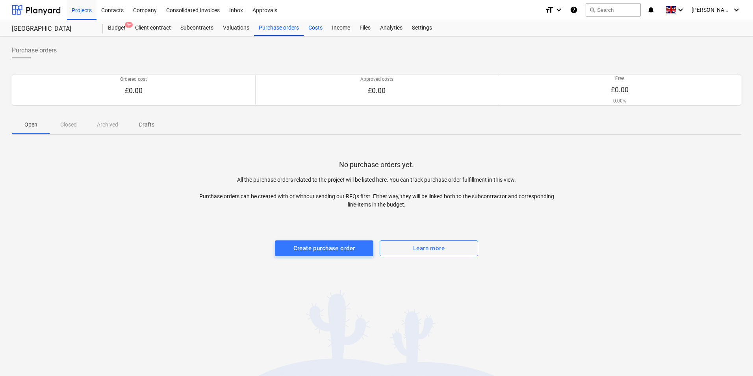
click at [320, 28] on div "Costs" at bounding box center [316, 28] width 24 height 16
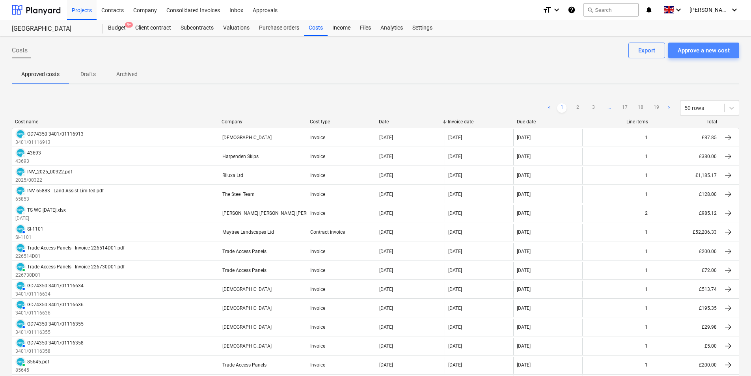
click at [705, 49] on div "Approve a new cost" at bounding box center [703, 50] width 52 height 10
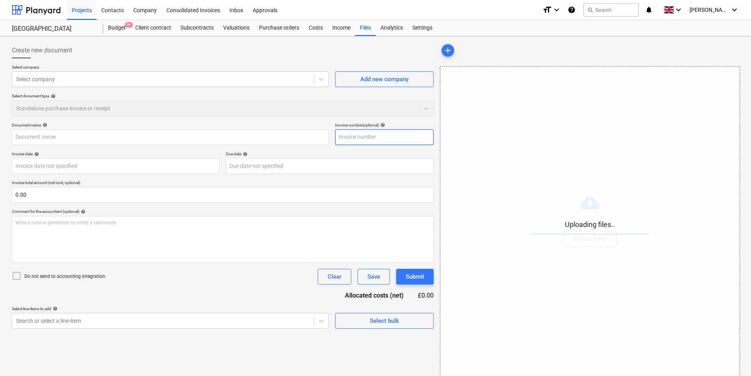
click at [360, 136] on input "text" at bounding box center [384, 137] width 99 height 16
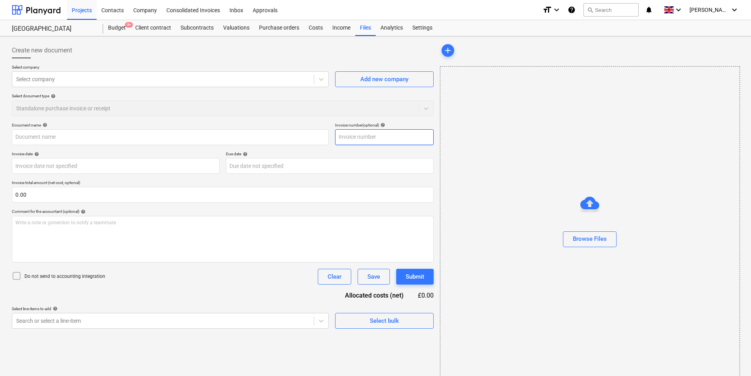
type input "GD74350_0101-00190445_2025-09-18.pdf"
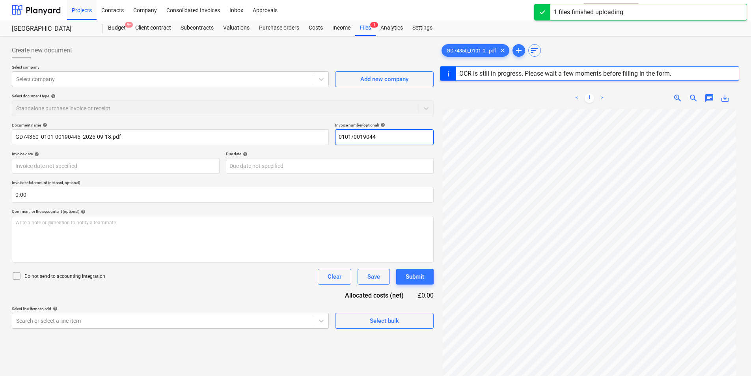
type input "0101/00190445"
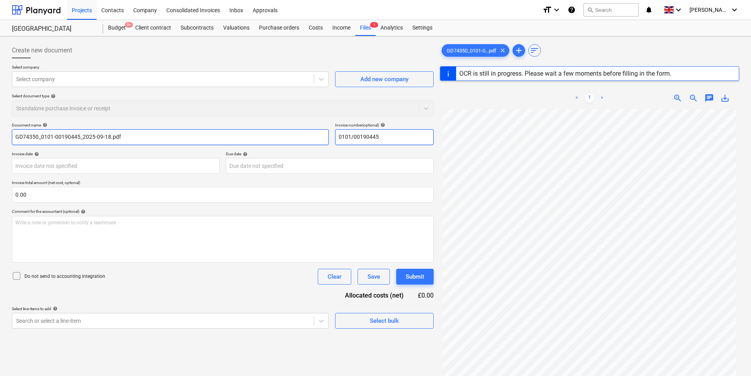
drag, startPoint x: 392, startPoint y: 139, endPoint x: 244, endPoint y: 142, distance: 148.2
click at [244, 142] on div "Document name help GD74350_0101-00190445_2025-09-18.pdf Invoice number (optiona…" at bounding box center [223, 134] width 422 height 22
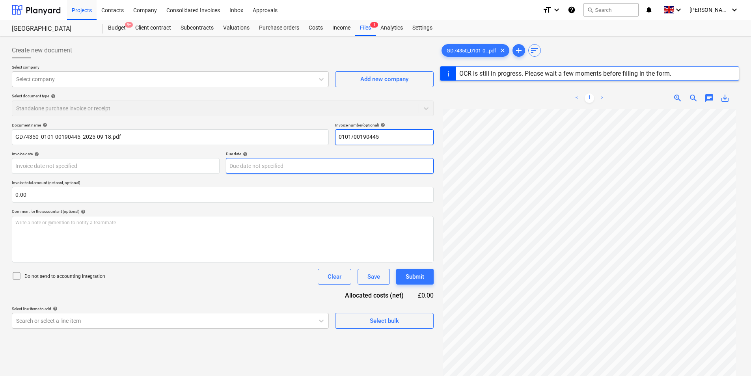
type input "GD74350"
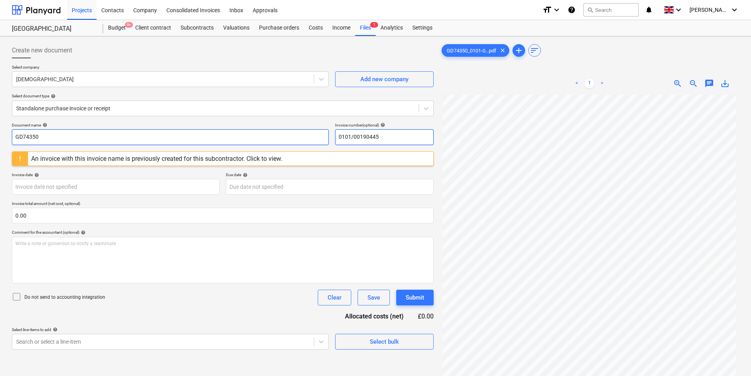
type input "0101/00190445"
click at [144, 141] on input "GD74350" at bounding box center [170, 137] width 317 height 16
paste input "0101/00190445"
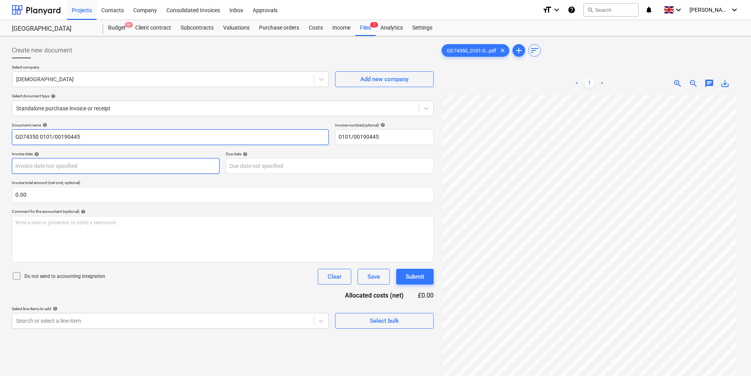
type input "GD74350 0101/00190445"
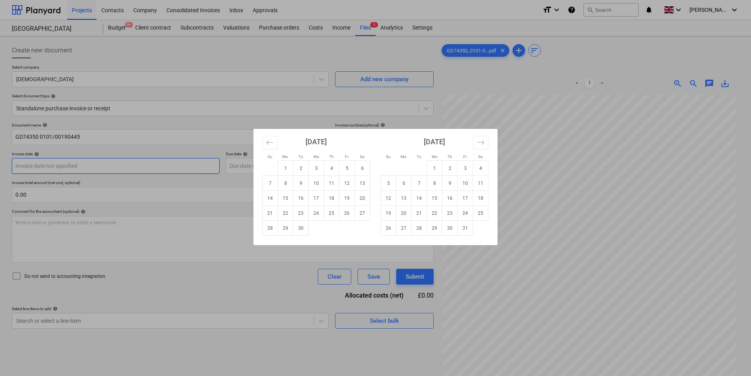
click at [85, 161] on body "Projects Contacts Company Consolidated Invoices Inbox Approvals format_size key…" at bounding box center [375, 188] width 751 height 376
click at [329, 198] on td "18" at bounding box center [331, 198] width 15 height 15
type input "[DATE]"
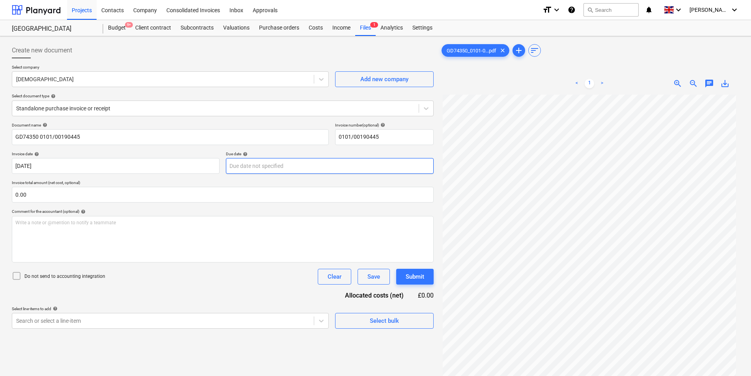
click at [264, 167] on body "Projects Contacts Company Consolidated Invoices Inbox Approvals format_size key…" at bounding box center [375, 188] width 751 height 376
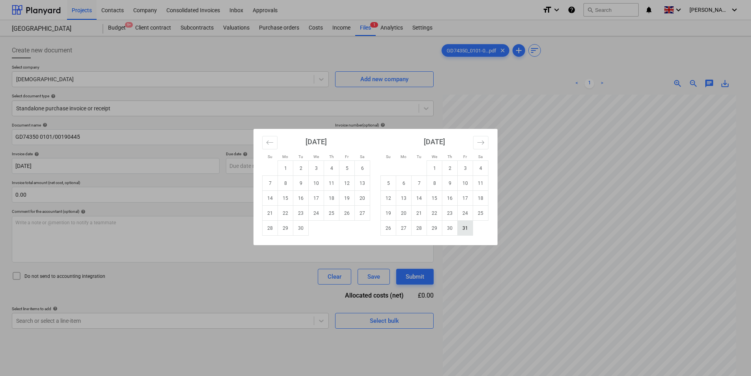
click at [467, 230] on td "31" at bounding box center [464, 228] width 15 height 15
type input "[DATE]"
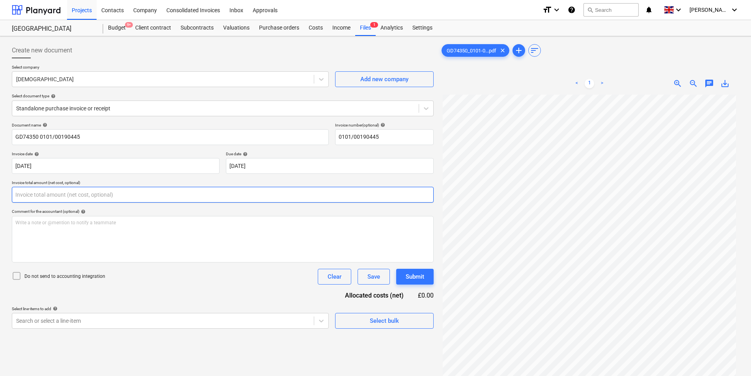
drag, startPoint x: 127, startPoint y: 193, endPoint x: 122, endPoint y: 195, distance: 4.9
click at [125, 194] on input "text" at bounding box center [223, 195] width 422 height 16
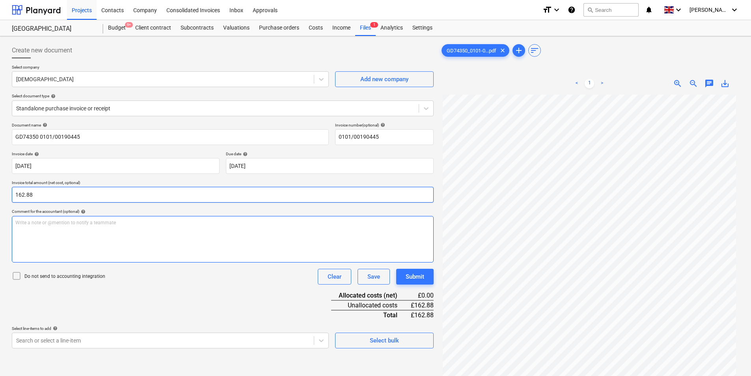
type input "162.88"
click at [81, 229] on div "Write a note or @mention to notify a teammate [PERSON_NAME]" at bounding box center [223, 239] width 422 height 46
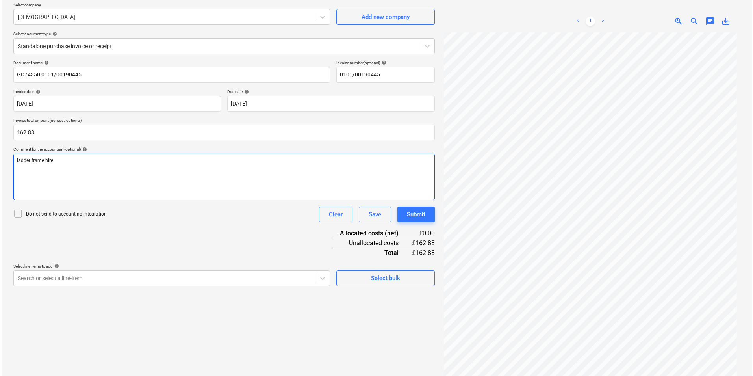
scroll to position [79, 0]
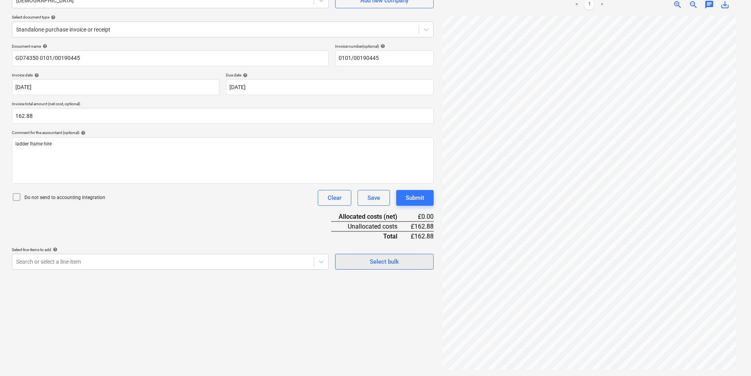
click at [367, 264] on span "Select bulk" at bounding box center [384, 262] width 79 height 10
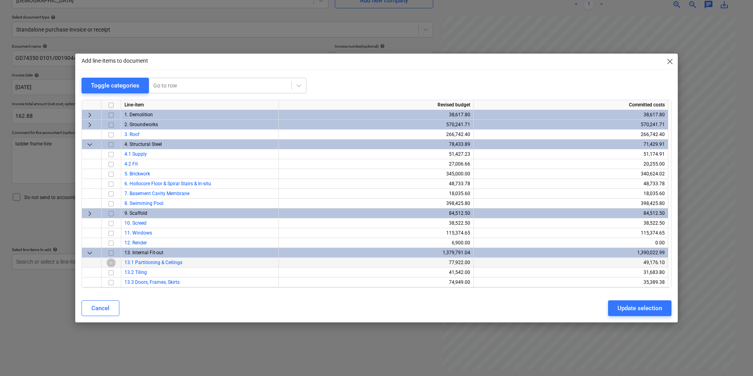
click at [110, 262] on input "checkbox" at bounding box center [110, 262] width 9 height 9
click at [627, 307] on div "Update selection" at bounding box center [640, 308] width 45 height 10
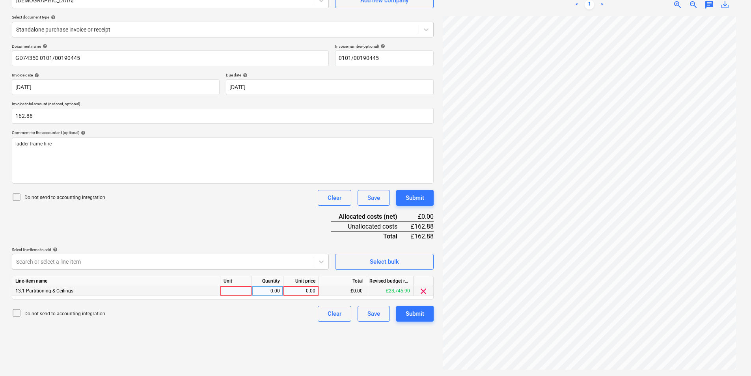
click at [236, 290] on div at bounding box center [236, 291] width 32 height 10
type input "ea"
type input "1"
type input "162.88"
click at [423, 312] on div "Submit" at bounding box center [414, 314] width 19 height 10
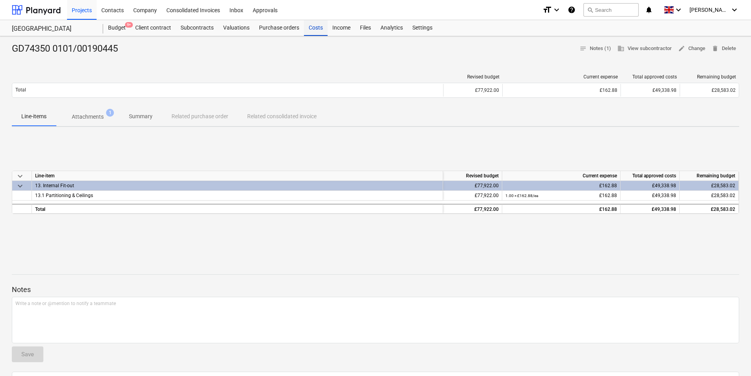
click at [317, 29] on div "Costs" at bounding box center [316, 28] width 24 height 16
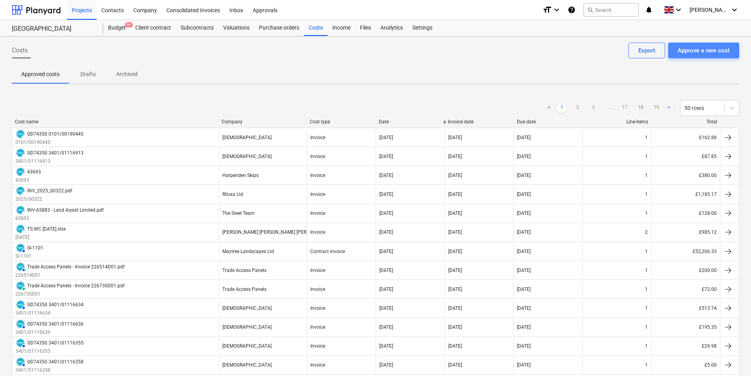
click at [722, 49] on div "Approve a new cost" at bounding box center [703, 50] width 52 height 10
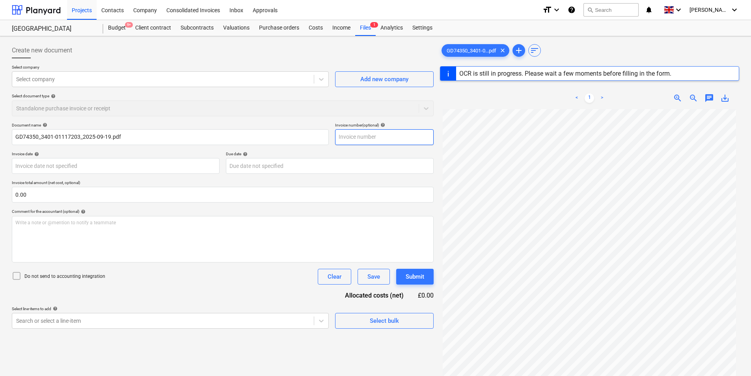
type input "GD74350"
type input "[DATE]"
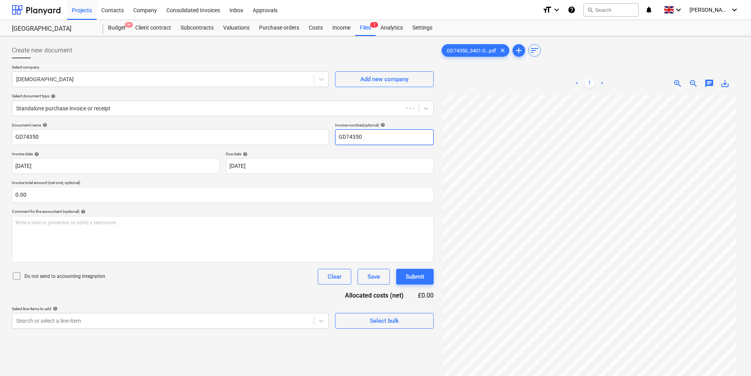
click at [365, 137] on input "GD74350" at bounding box center [384, 137] width 99 height 16
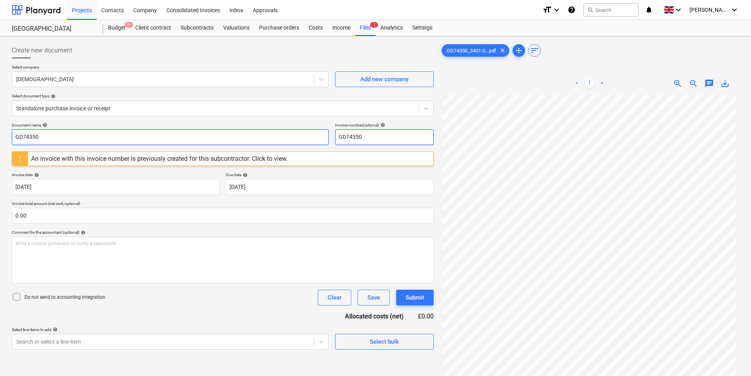
drag, startPoint x: 365, startPoint y: 137, endPoint x: 303, endPoint y: 143, distance: 62.2
click at [303, 143] on div "Document name help GD74350 Invoice number (optional) help GD74350" at bounding box center [223, 134] width 422 height 22
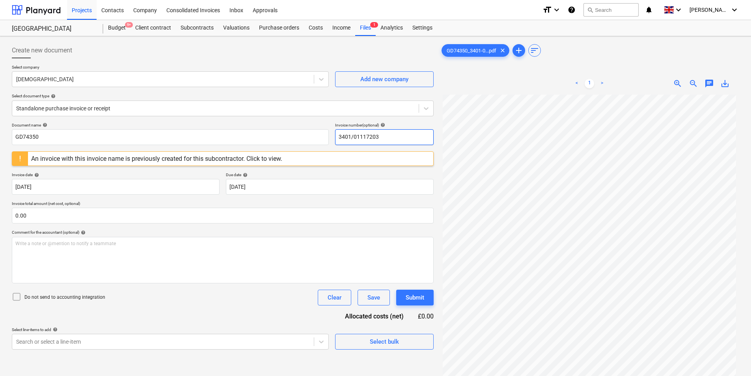
drag, startPoint x: 400, startPoint y: 139, endPoint x: 285, endPoint y: 177, distance: 120.5
click at [274, 151] on div "Document name help GD74350 Invoice number (optional) help 3401/01117203 An invo…" at bounding box center [223, 236] width 422 height 227
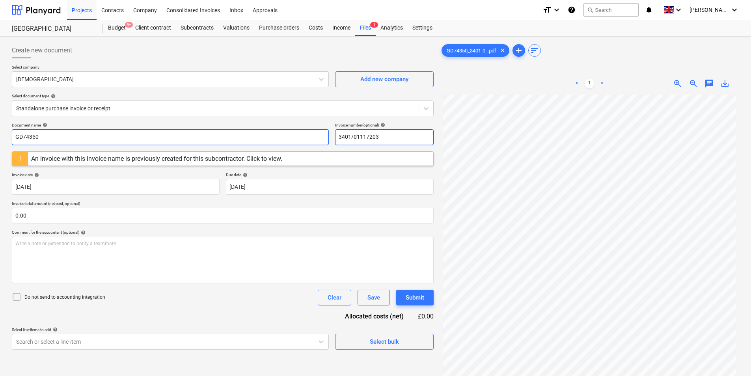
type input "3401/01117203"
click at [188, 138] on input "GD74350" at bounding box center [170, 137] width 317 height 16
paste input "3401/01117203"
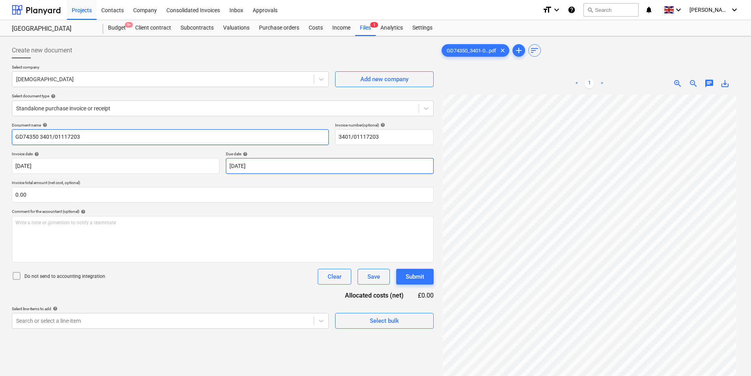
type input "GD74350 3401/01117203"
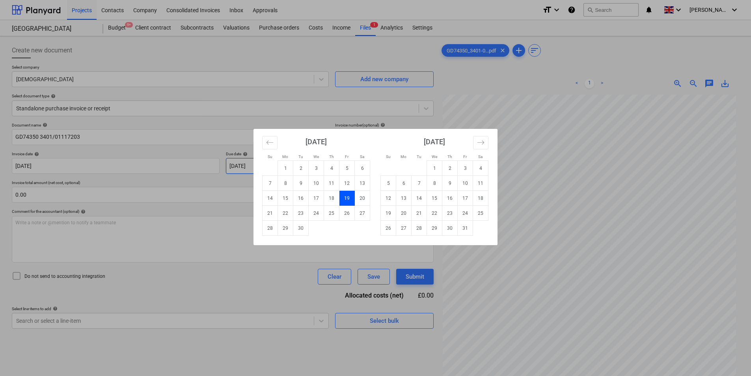
click at [318, 170] on body "Projects Contacts Company Consolidated Invoices Inbox Approvals format_size key…" at bounding box center [375, 188] width 751 height 376
click at [463, 228] on td "31" at bounding box center [464, 228] width 15 height 15
type input "[DATE]"
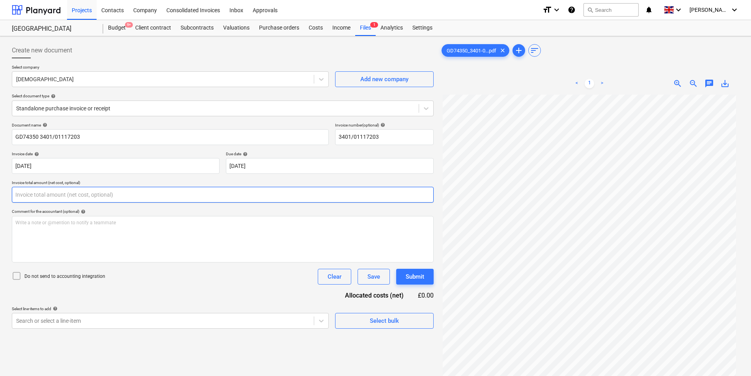
click at [45, 195] on input "text" at bounding box center [223, 195] width 422 height 16
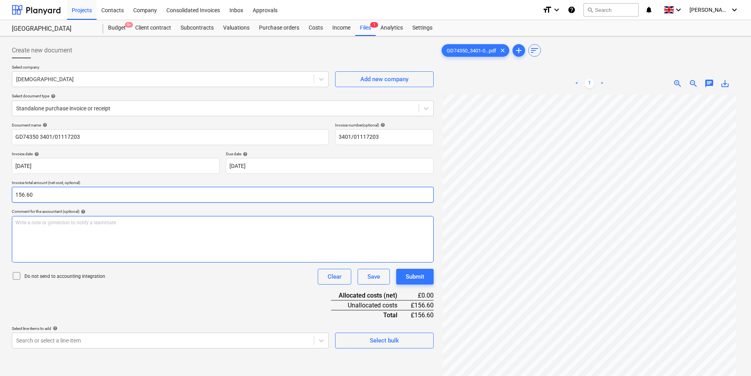
type input "156.60"
click at [45, 225] on p "Write a note or @mention to notify a teammate [PERSON_NAME]" at bounding box center [222, 222] width 415 height 7
click at [39, 236] on span "6m 50x1002400mm" at bounding box center [37, 236] width 44 height 6
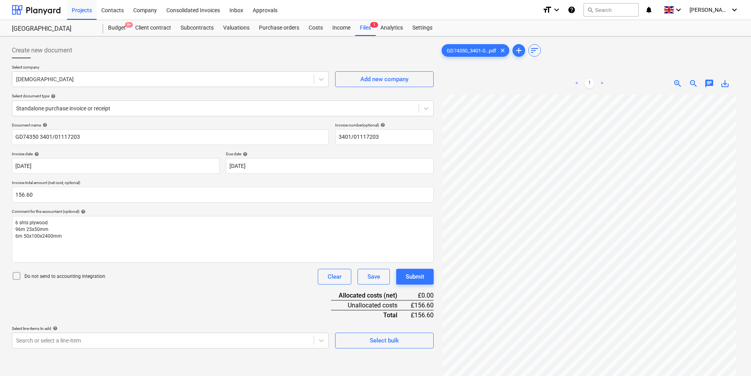
click at [169, 294] on div "Document name help GD74350 3401/01117203 Invoice number (optional) help 3401/01…" at bounding box center [223, 236] width 422 height 226
click at [389, 338] on div "Select bulk" at bounding box center [384, 340] width 29 height 10
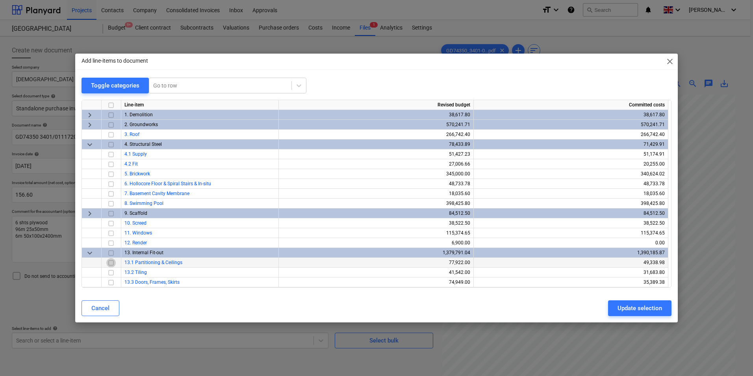
click at [110, 261] on input "checkbox" at bounding box center [110, 262] width 9 height 9
click at [644, 303] on button "Update selection" at bounding box center [639, 308] width 63 height 16
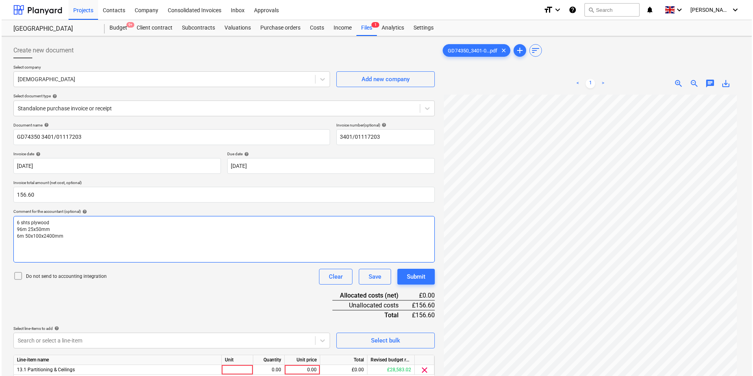
scroll to position [79, 0]
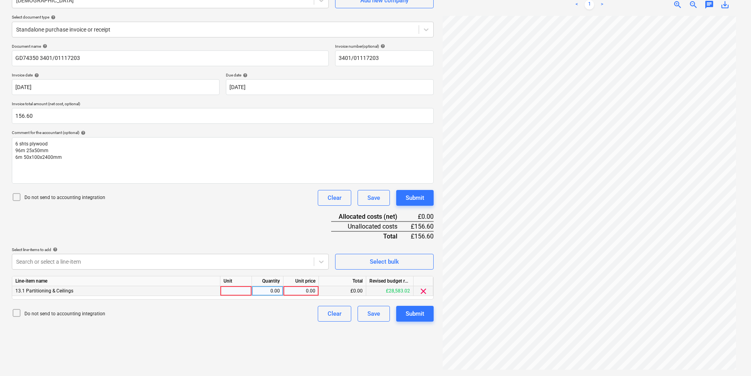
click at [240, 291] on div at bounding box center [236, 291] width 32 height 10
type input "ea"
type input "156.6"
click at [416, 314] on div "Submit" at bounding box center [414, 314] width 19 height 10
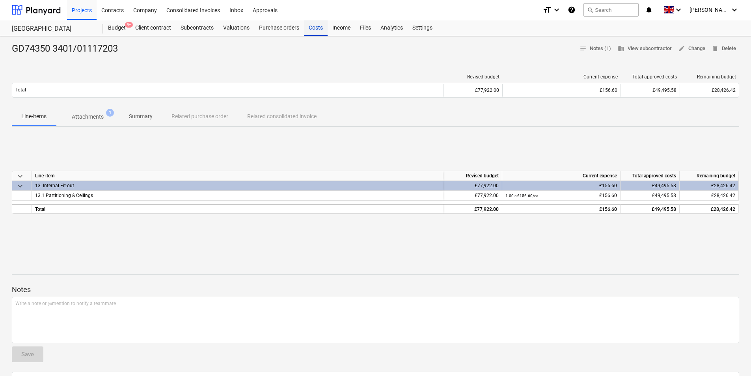
click at [317, 31] on div "Costs" at bounding box center [316, 28] width 24 height 16
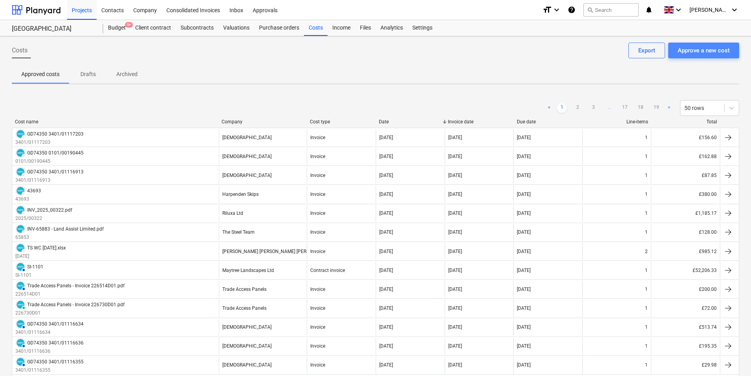
click at [708, 48] on div "Approve a new cost" at bounding box center [703, 50] width 52 height 10
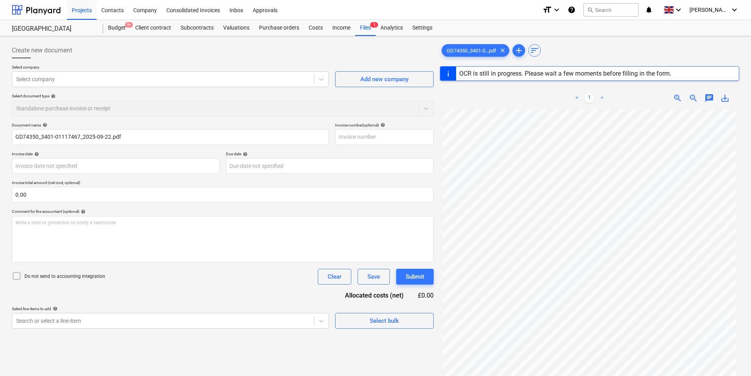
type input "GD74350"
type input "[DATE]"
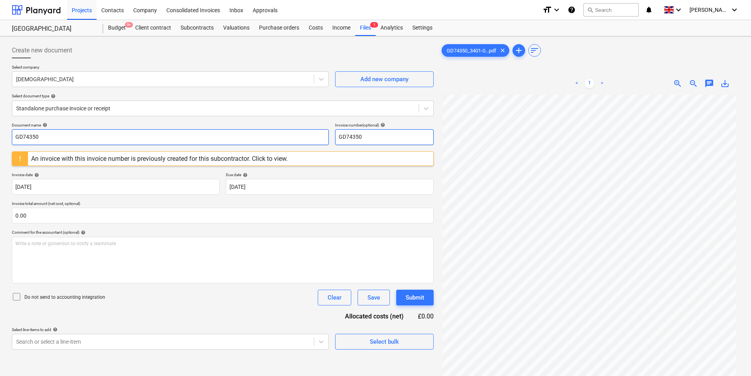
drag, startPoint x: 337, startPoint y: 136, endPoint x: 288, endPoint y: 140, distance: 49.5
click at [288, 140] on div "Document name help GD74350 Invoice number (optional) help GD74350" at bounding box center [223, 134] width 422 height 22
drag, startPoint x: 398, startPoint y: 136, endPoint x: 266, endPoint y: 145, distance: 132.7
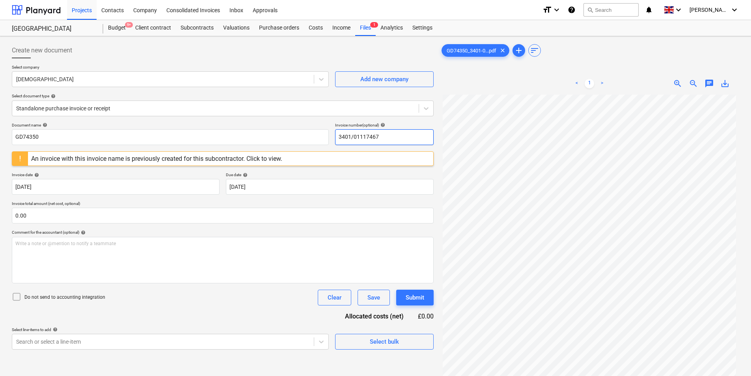
click at [271, 141] on div "Document name help GD74350 Invoice number (optional) help 3401/01117467" at bounding box center [223, 134] width 422 height 22
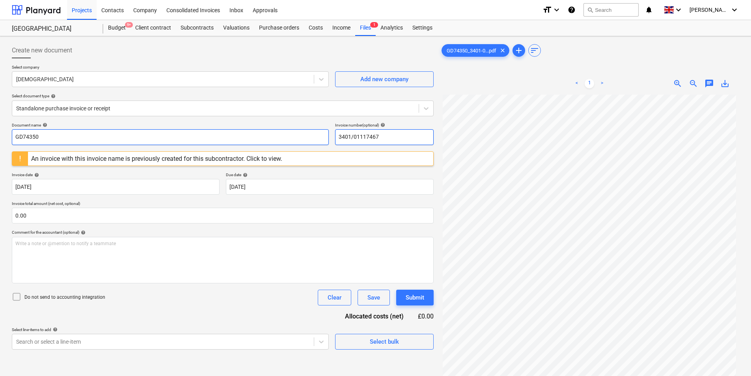
type input "3401/01117467"
click at [79, 138] on input "GD74350" at bounding box center [170, 137] width 317 height 16
paste input "3401/01117467"
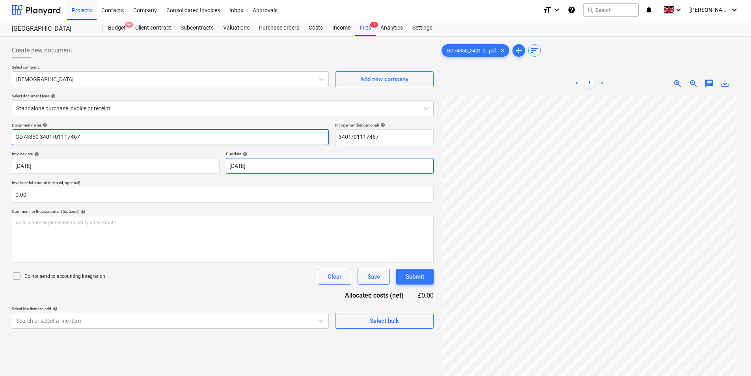
type input "GD74350 3401/01117467"
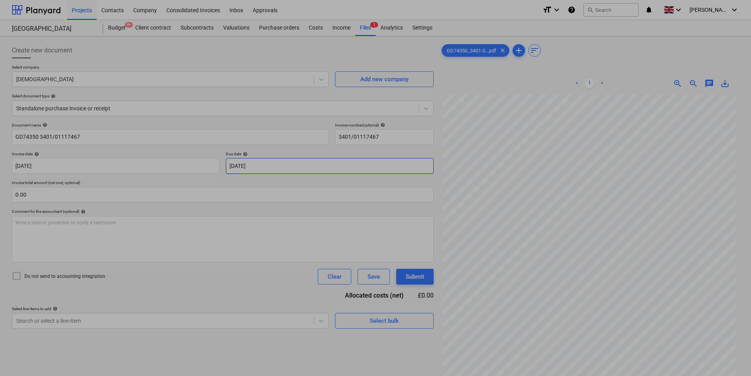
click at [258, 165] on body "Projects Contacts Company Consolidated Invoices Inbox Approvals format_size key…" at bounding box center [375, 188] width 751 height 376
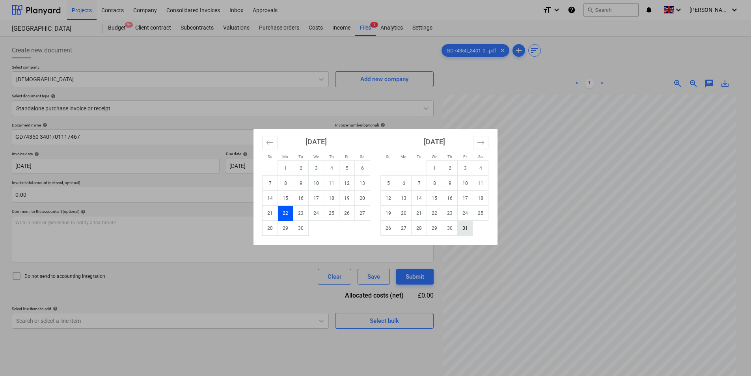
click at [469, 228] on td "31" at bounding box center [464, 228] width 15 height 15
type input "[DATE]"
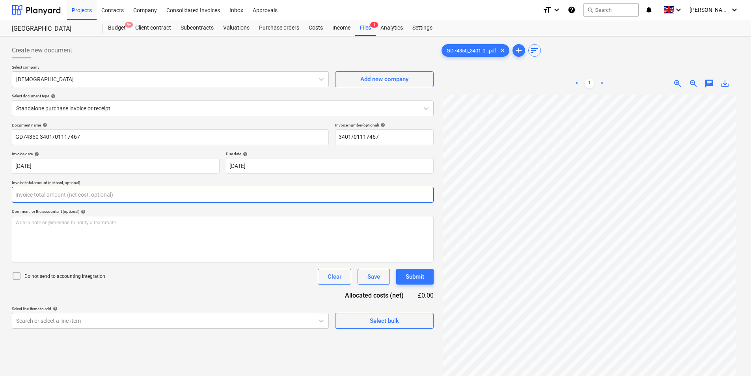
click at [34, 194] on input "text" at bounding box center [223, 195] width 422 height 16
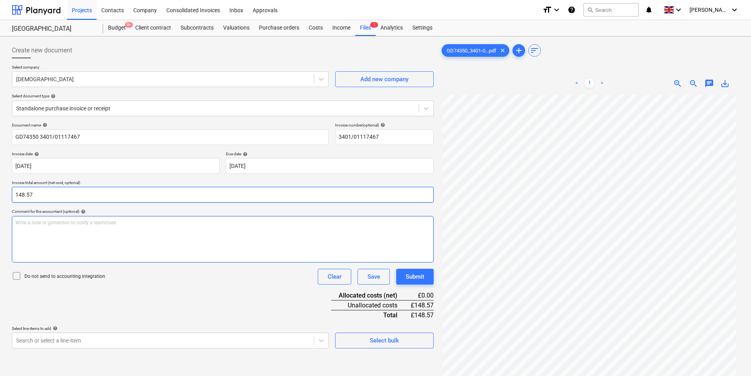
type input "148.57"
click at [95, 238] on div "Write a note or @mention to notify a teammate [PERSON_NAME]" at bounding box center [223, 239] width 422 height 46
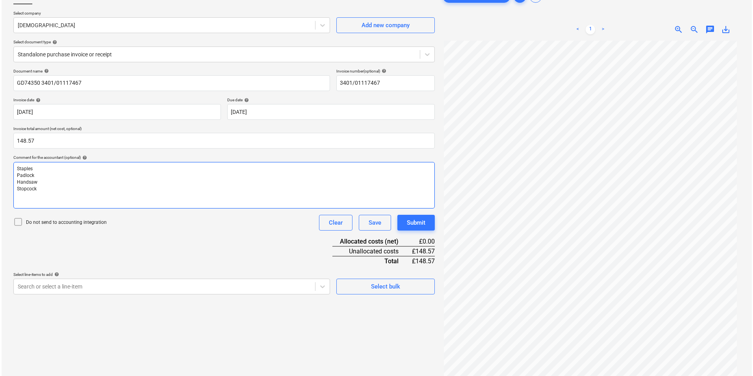
scroll to position [79, 0]
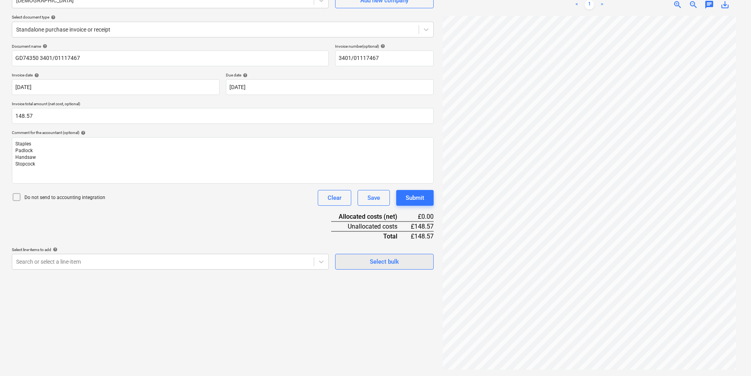
click at [367, 261] on span "Select bulk" at bounding box center [384, 262] width 79 height 10
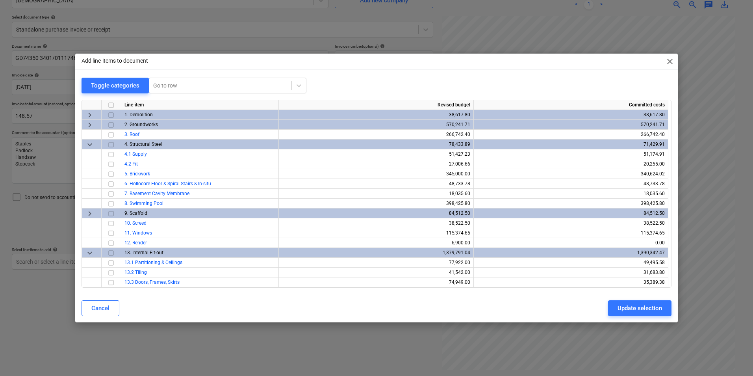
scroll to position [276, 0]
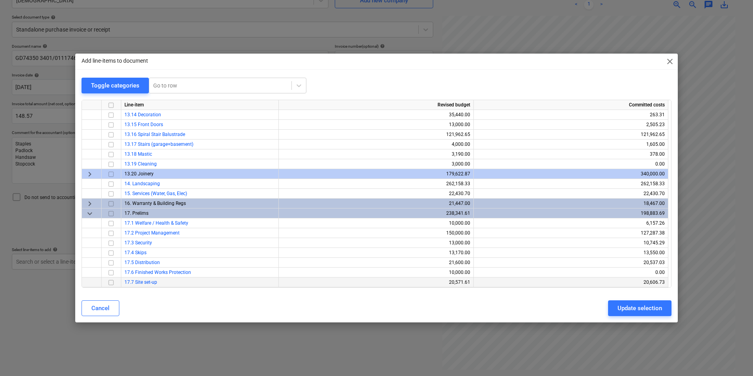
click at [109, 283] on input "checkbox" at bounding box center [110, 282] width 9 height 9
click at [627, 303] on button "Update selection" at bounding box center [639, 308] width 63 height 16
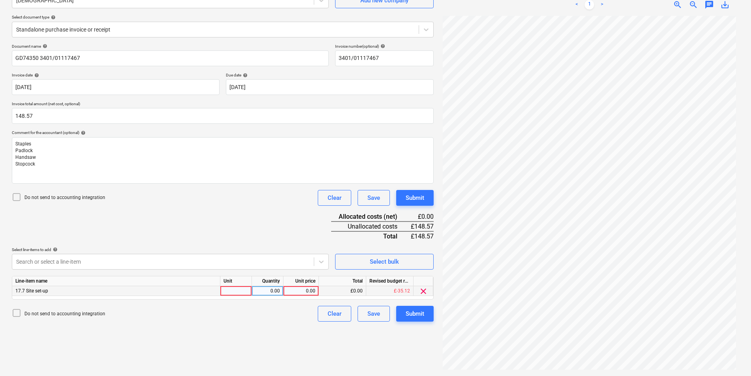
click at [240, 289] on div at bounding box center [236, 291] width 32 height 10
type input "ea"
type input "148.57"
click at [415, 316] on div "Submit" at bounding box center [414, 314] width 19 height 10
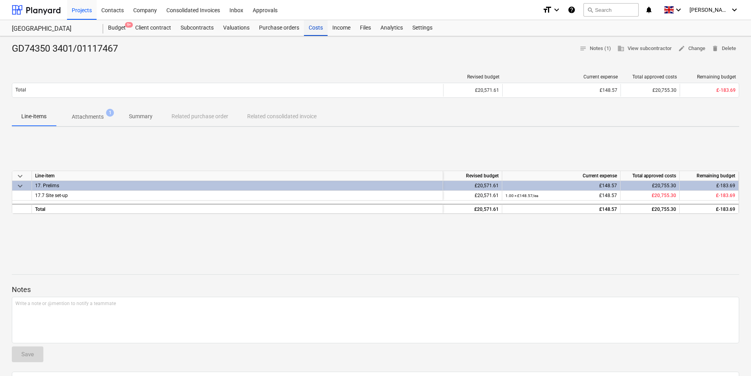
click at [318, 27] on div "Costs" at bounding box center [316, 28] width 24 height 16
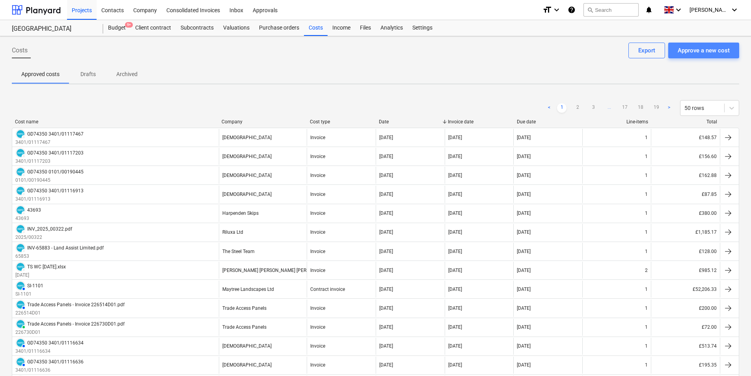
click at [705, 54] on div "Approve a new cost" at bounding box center [703, 50] width 52 height 10
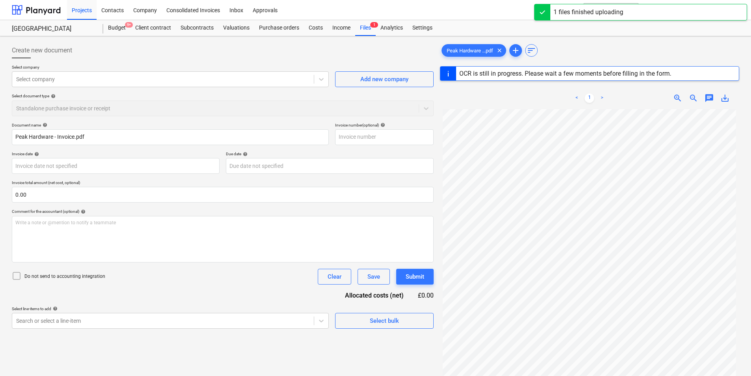
type input "INV088170"
type input "[DATE]"
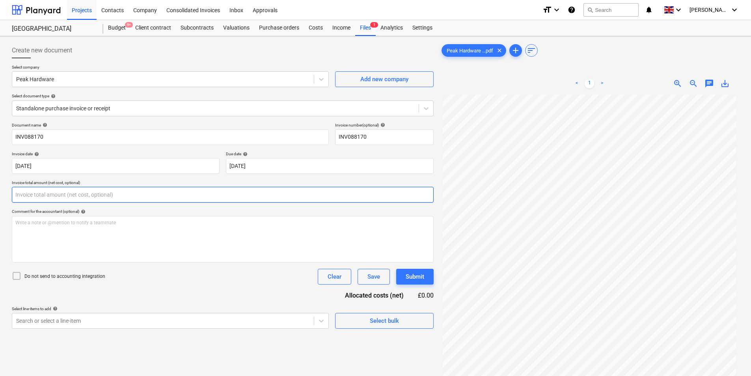
drag, startPoint x: 60, startPoint y: 196, endPoint x: 50, endPoint y: 193, distance: 10.0
click at [59, 197] on input "text" at bounding box center [223, 195] width 422 height 16
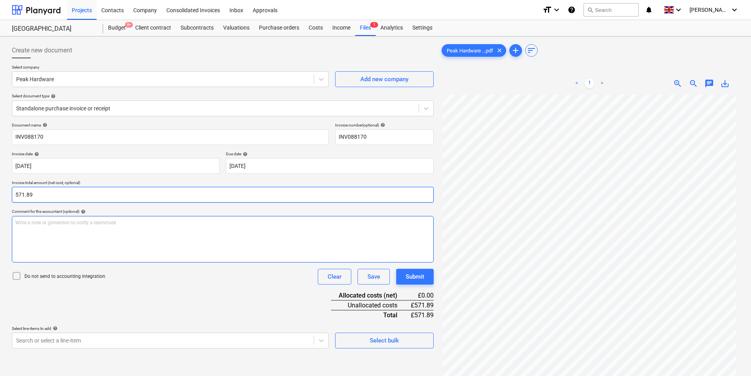
type input "571.89"
click at [67, 232] on div "Write a note or @mention to notify a teammate [PERSON_NAME]" at bounding box center [223, 239] width 422 height 46
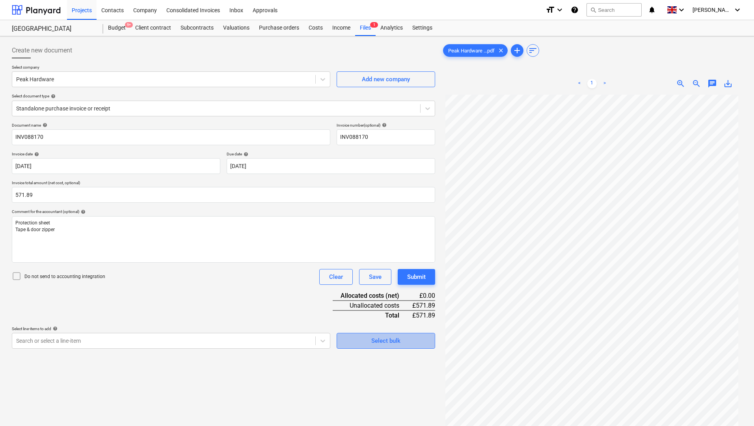
click at [363, 335] on span "Select bulk" at bounding box center [385, 340] width 79 height 10
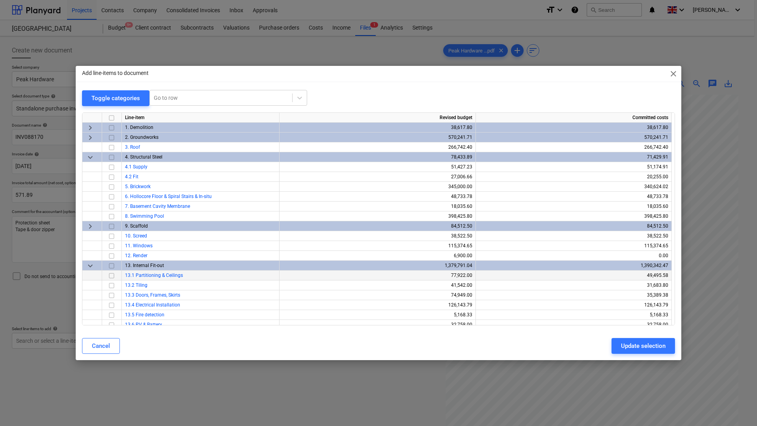
click at [110, 275] on input "checkbox" at bounding box center [111, 275] width 9 height 9
click at [629, 342] on div "Update selection" at bounding box center [643, 345] width 45 height 10
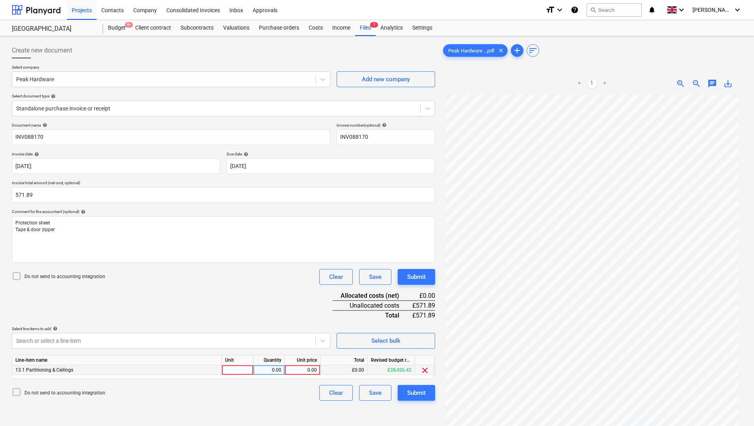
click at [237, 370] on div at bounding box center [238, 370] width 32 height 10
type input "ea"
type input "571.89"
click at [87, 221] on p "Protection sheet" at bounding box center [223, 222] width 416 height 7
drag, startPoint x: 88, startPoint y: 221, endPoint x: -59, endPoint y: 216, distance: 147.1
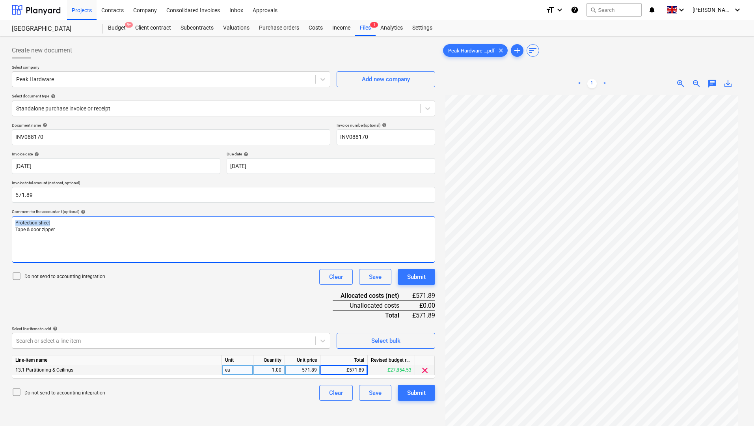
click at [0, 216] on html "Projects Contacts Company Consolidated Invoices Inbox Approvals format_size key…" at bounding box center [377, 213] width 754 height 426
click at [428, 376] on button "Submit" at bounding box center [416, 393] width 37 height 16
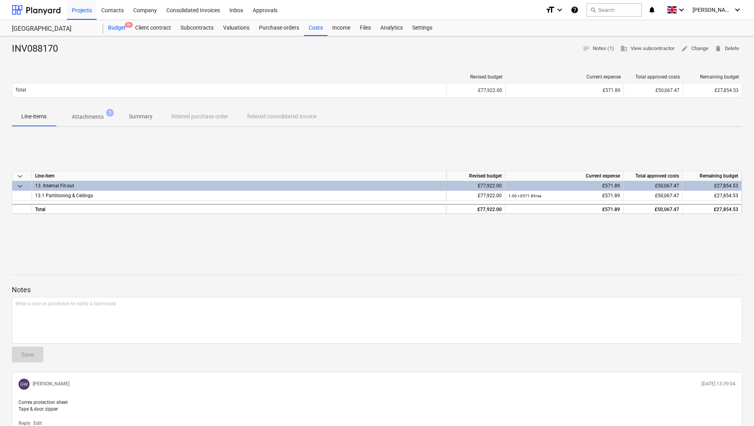
click at [123, 28] on div "Budget 9+" at bounding box center [116, 28] width 27 height 16
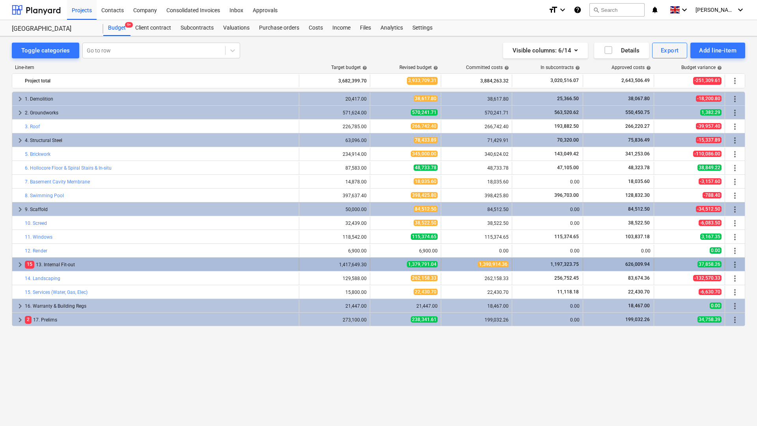
click at [19, 264] on span "keyboard_arrow_right" at bounding box center [19, 264] width 9 height 9
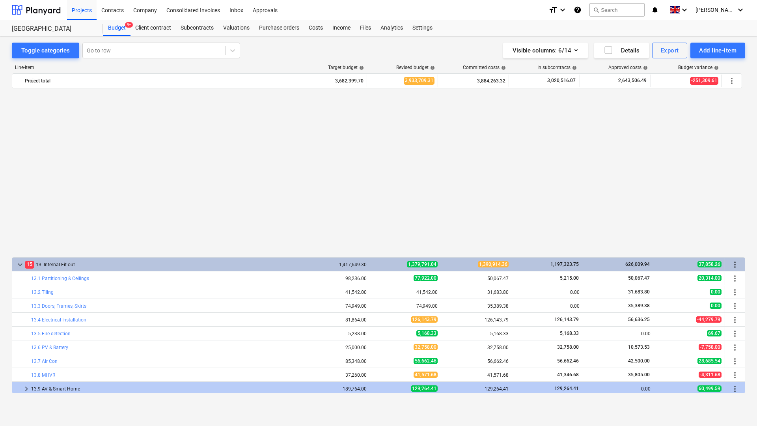
scroll to position [184, 0]
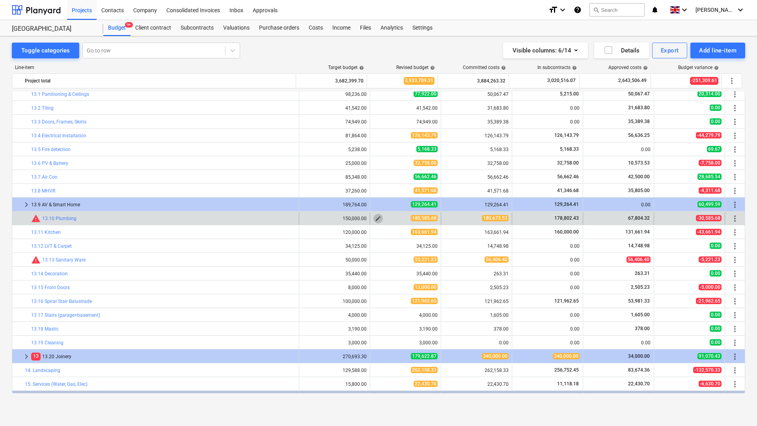
click at [376, 219] on span "edit" at bounding box center [378, 218] width 6 height 6
type textarea "x"
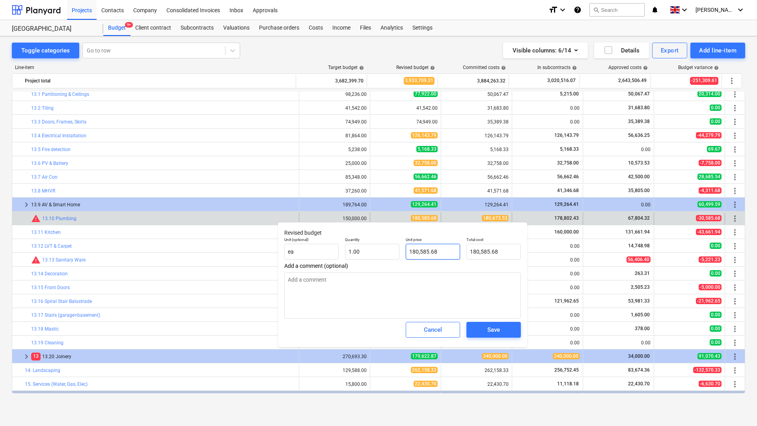
type input "180585.68"
drag, startPoint x: 458, startPoint y: 249, endPoint x: 394, endPoint y: 250, distance: 64.6
click at [394, 250] on div "Unit (optional) ea Quantity 1.00 Unit price 180585.68 Total cost 180,585.68" at bounding box center [402, 248] width 243 height 29
type textarea "x"
type input "1"
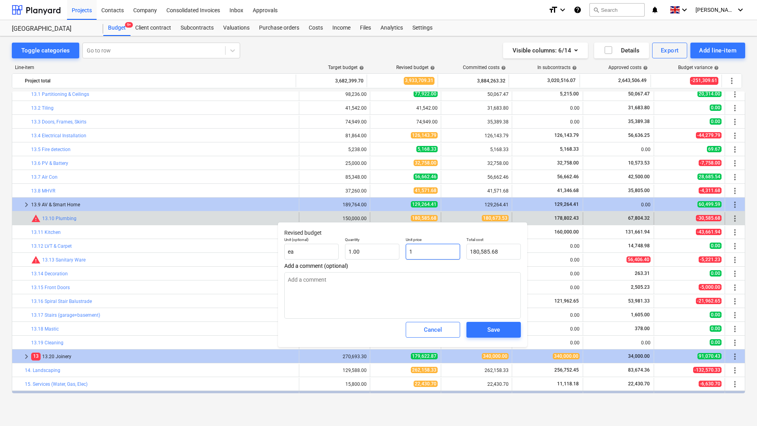
type input "1.00"
type textarea "x"
type input "18"
type input "18.00"
type textarea "x"
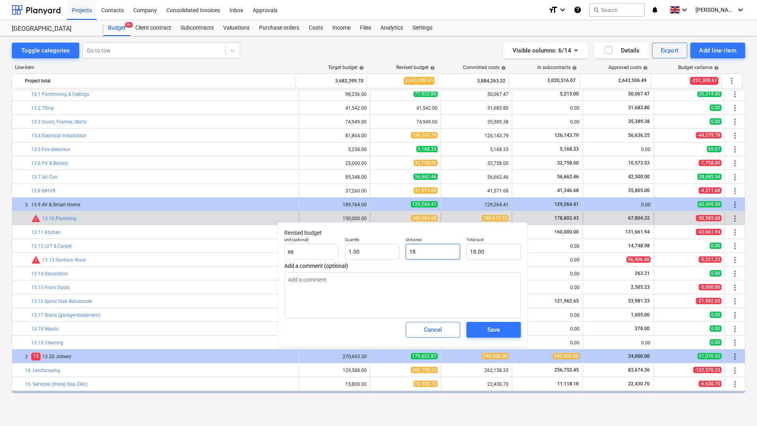
type input "180"
type input "180.00"
type textarea "x"
type input "1806"
type input "1,806.00"
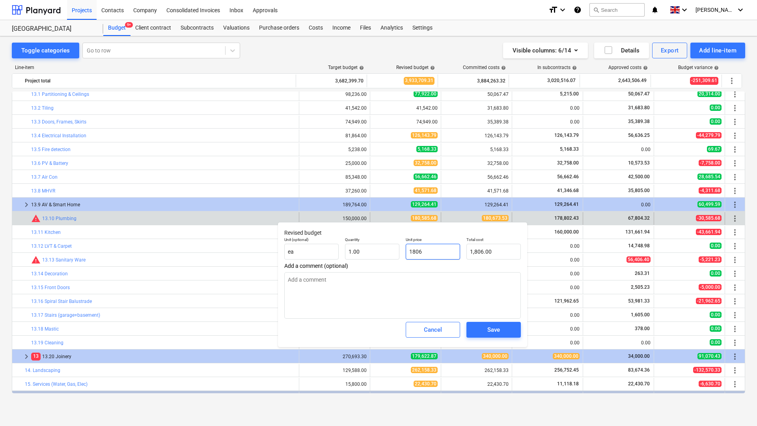
type textarea "x"
type input "18067"
type input "18,067.00"
type textarea "x"
type input "180673"
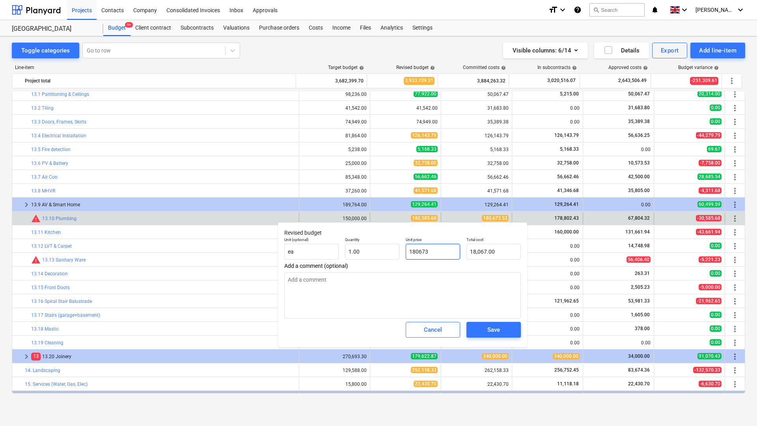
type input "180,673.00"
type textarea "x"
type input "180673."
type textarea "x"
type input "180673.5"
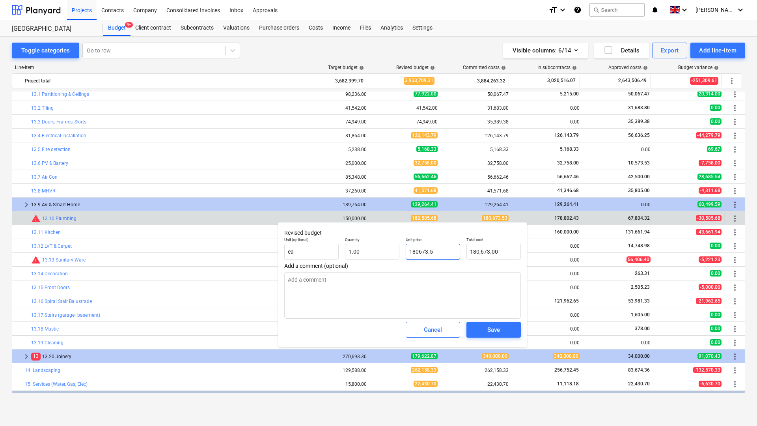
type input "180,673.50"
type textarea "x"
type input "180673.53"
type input "180,673.53"
type input "180673.53"
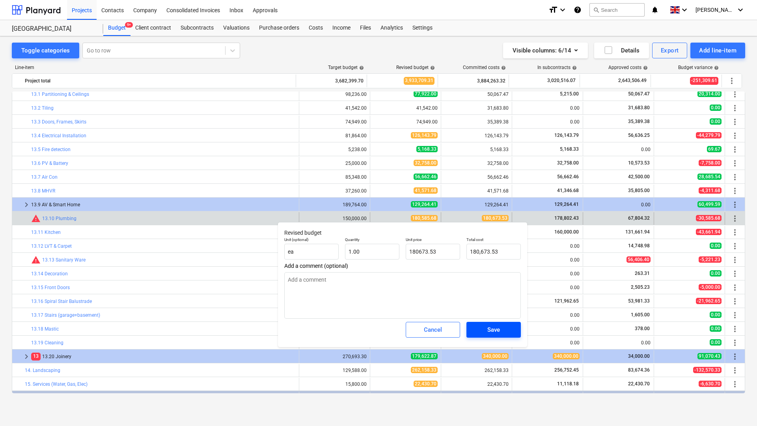
type textarea "x"
type input "180,673.53"
click at [508, 330] on span "Save" at bounding box center [493, 329] width 35 height 10
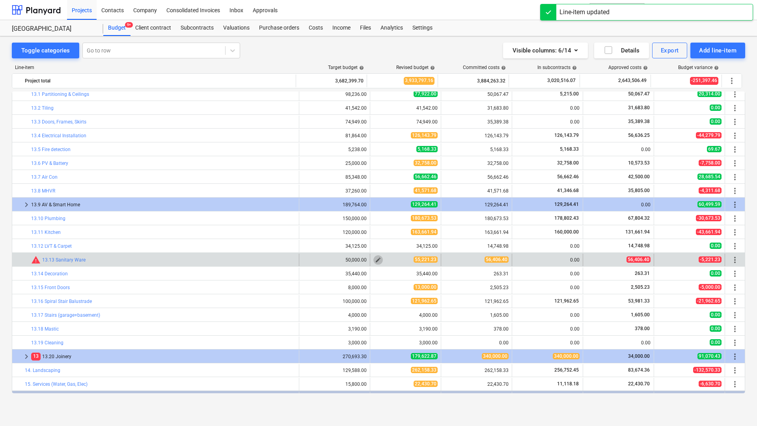
click at [375, 261] on span "edit" at bounding box center [378, 260] width 6 height 6
type textarea "x"
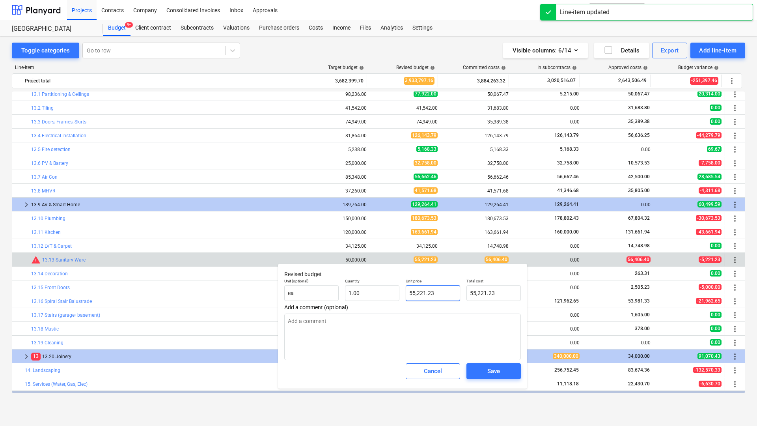
type input "55221.23"
drag, startPoint x: 440, startPoint y: 294, endPoint x: 446, endPoint y: 375, distance: 81.0
click at [349, 311] on div "Revised budget Unit (optional) ea Quantity 1.00 Unit price 55221.23 Total cost …" at bounding box center [402, 325] width 249 height 125
type textarea "x"
type input "5"
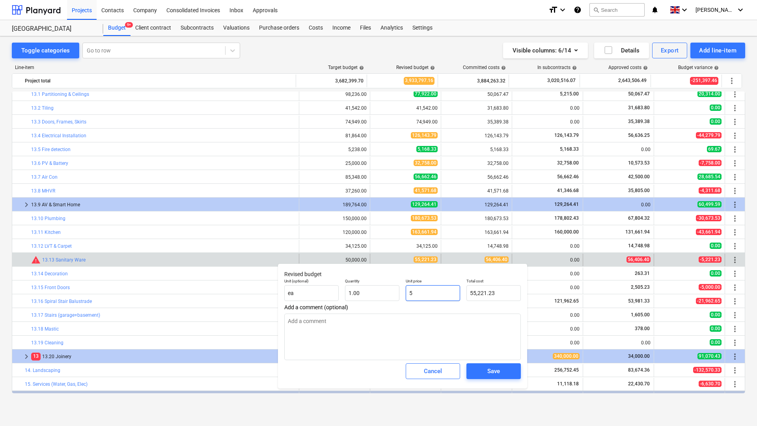
type input "5.00"
type textarea "x"
type input "56"
type input "56.00"
type textarea "x"
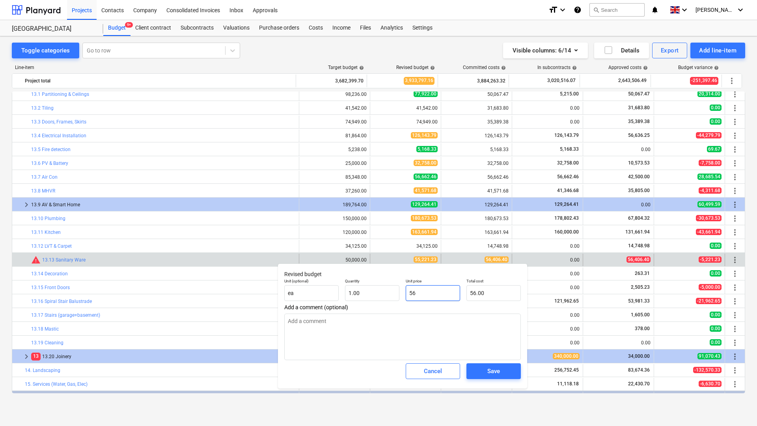
type input "564"
type input "564.00"
type textarea "x"
type input "5640"
type input "5,640.00"
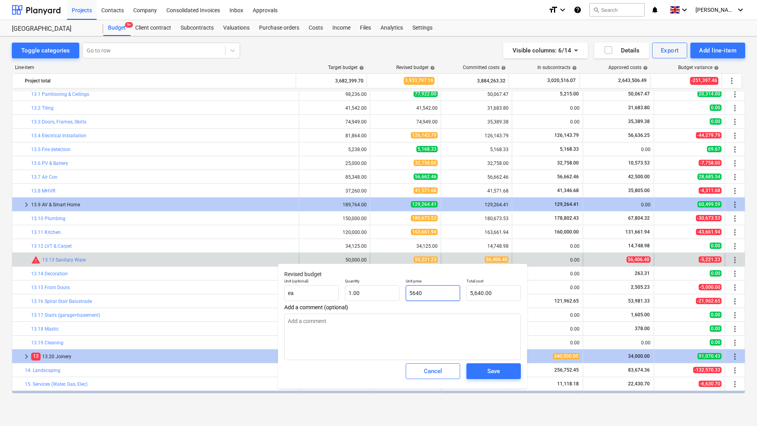
type textarea "x"
type input "56406"
type input "56,406.00"
type textarea "x"
type input "56406."
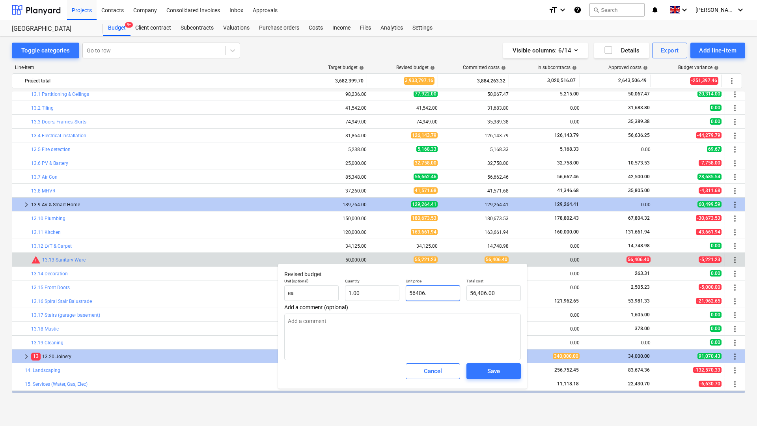
type textarea "x"
type input "56406.4"
type input "56,406.40"
type textarea "x"
type input "56406.40"
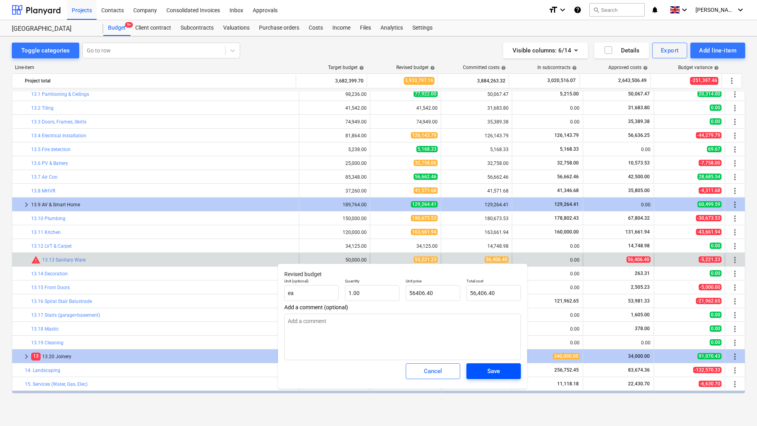
type textarea "x"
type input "56,406.40"
click at [495, 369] on div "Save" at bounding box center [493, 371] width 13 height 10
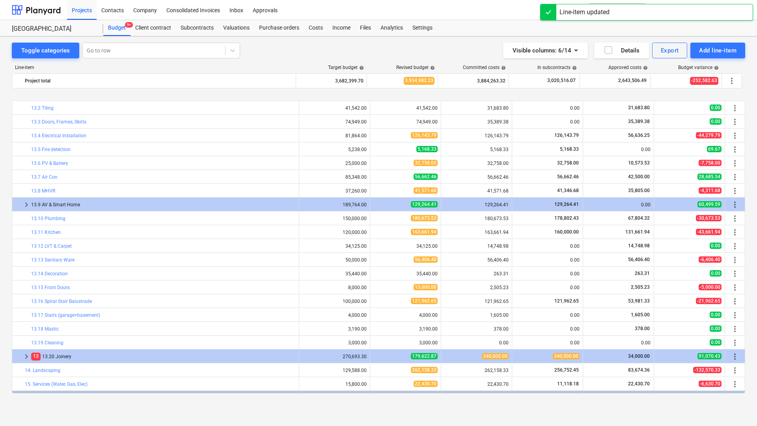
scroll to position [209, 0]
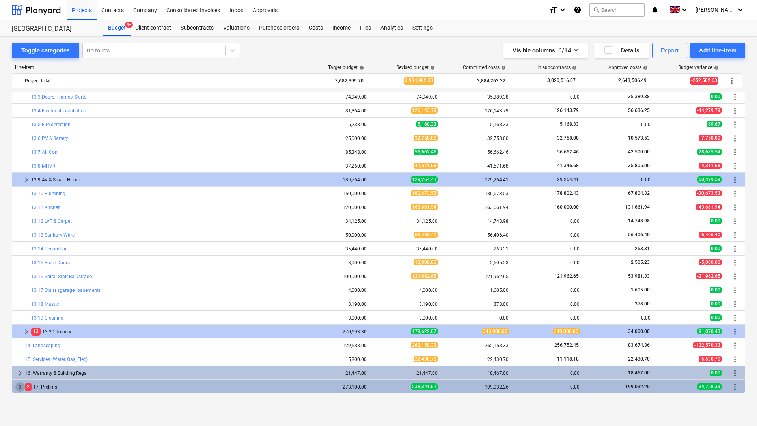
click at [21, 376] on span "keyboard_arrow_right" at bounding box center [19, 386] width 9 height 9
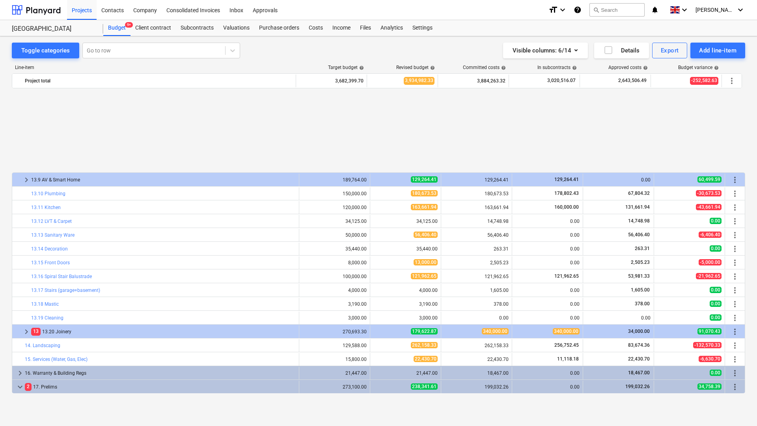
scroll to position [305, 0]
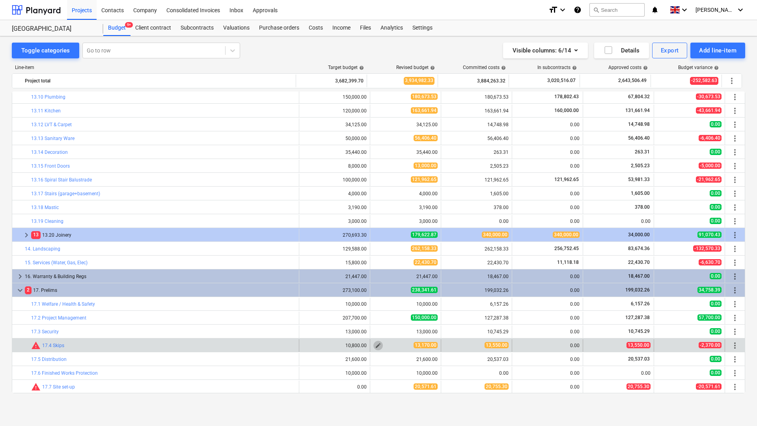
click at [375, 347] on span "edit" at bounding box center [378, 345] width 6 height 6
type textarea "x"
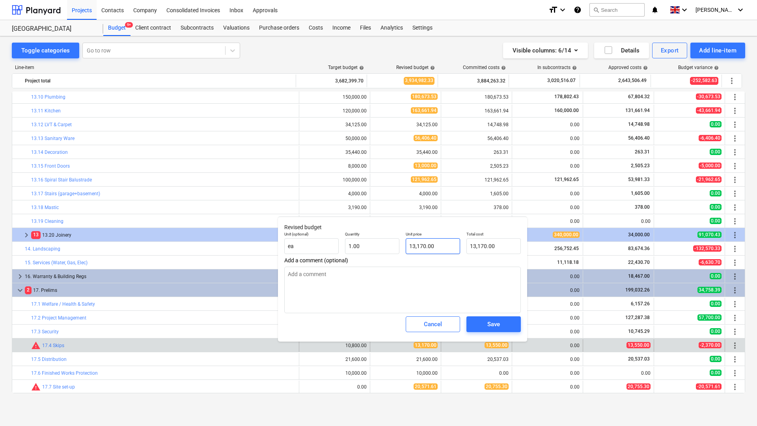
type input "13170"
click at [451, 248] on input "13170" at bounding box center [432, 246] width 54 height 16
drag, startPoint x: 451, startPoint y: 248, endPoint x: 385, endPoint y: 255, distance: 67.0
click at [385, 255] on div "Unit (optional) ea Quantity 1.00 Unit price 13170 Total cost 13,170.00" at bounding box center [402, 242] width 243 height 29
type textarea "x"
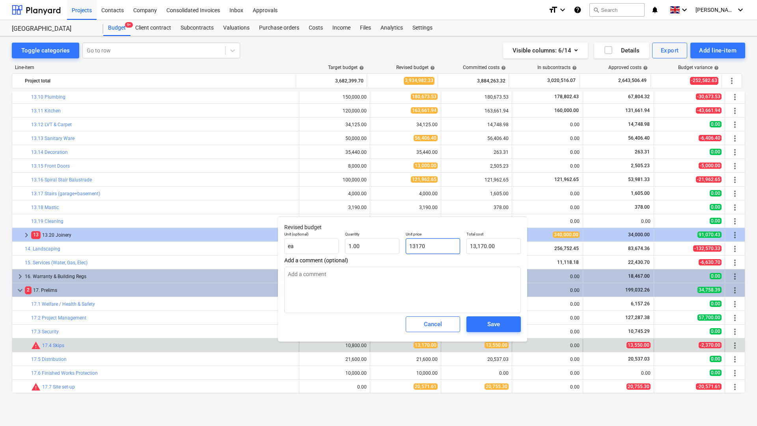
type input "1"
type input "1.00"
type textarea "x"
type input "13"
type input "13.00"
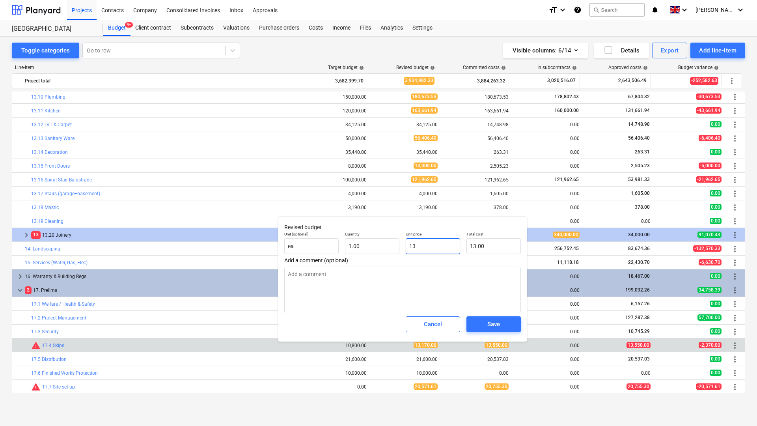
type textarea "x"
type input "135"
type input "135.00"
type textarea "x"
type input "1355"
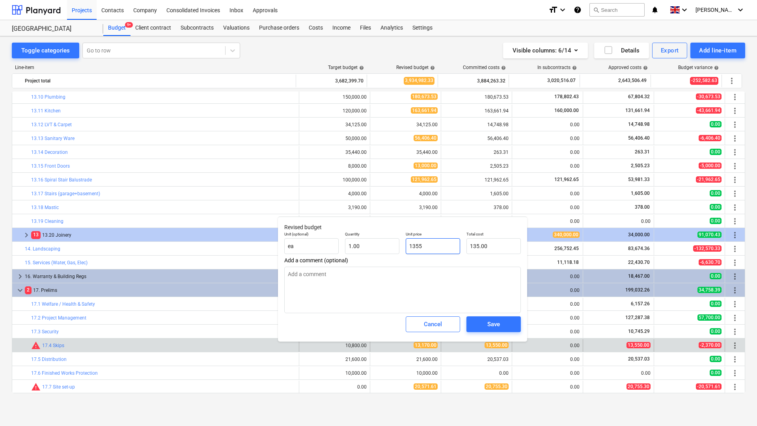
type input "1,355.00"
type textarea "x"
type input "13550"
type input "13,550.00"
type input "13550"
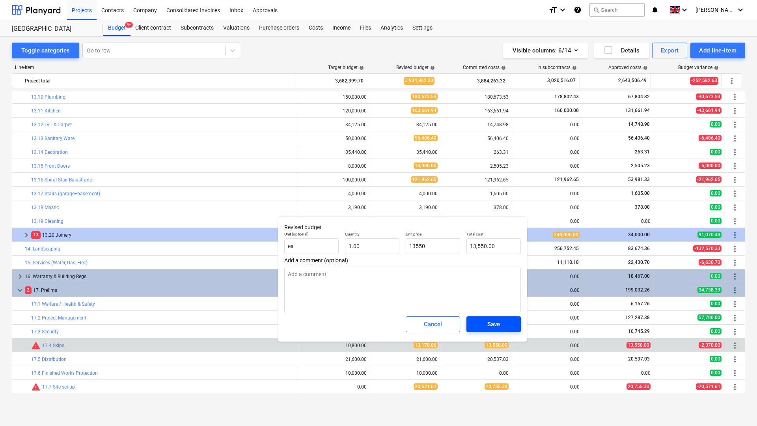
type textarea "x"
type input "13,550.00"
click at [504, 328] on span "Save" at bounding box center [493, 324] width 35 height 10
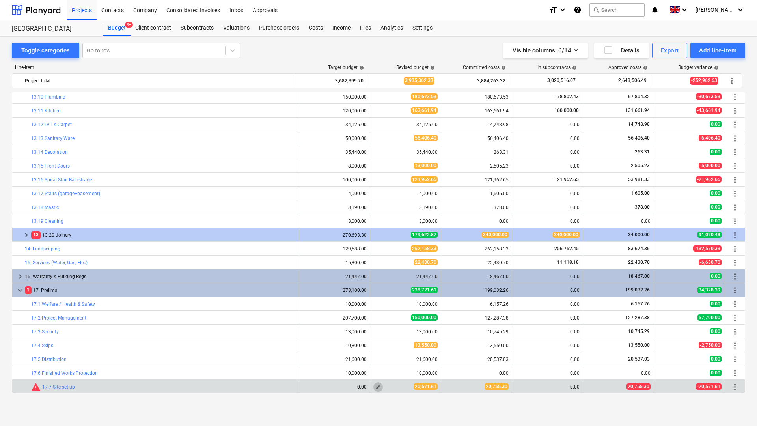
click at [376, 376] on span "edit" at bounding box center [378, 386] width 6 height 6
type textarea "x"
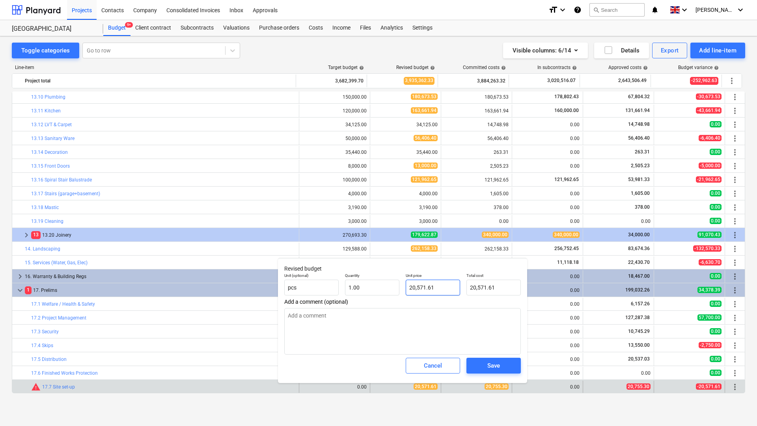
type input "20571.61"
drag, startPoint x: 447, startPoint y: 280, endPoint x: 377, endPoint y: 314, distance: 78.3
click at [369, 275] on div "Unit (optional) pcs Quantity 1.00 Unit price 20571.61 Total cost 20,571.61" at bounding box center [402, 284] width 243 height 29
type textarea "x"
type input "2"
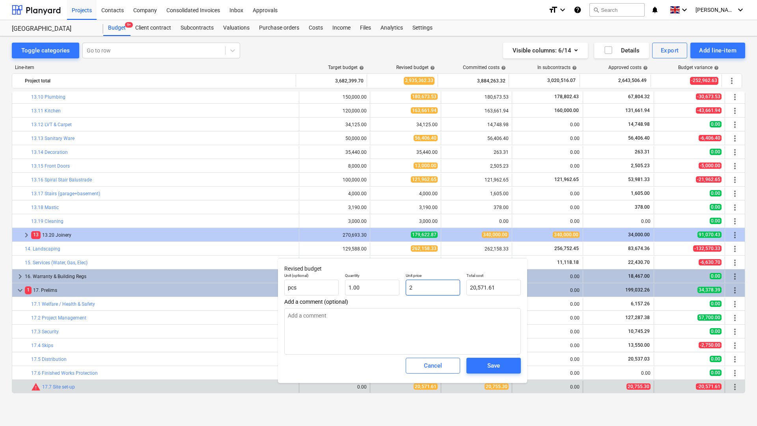
type input "2.00"
type textarea "x"
type input "20"
type input "20.00"
type textarea "x"
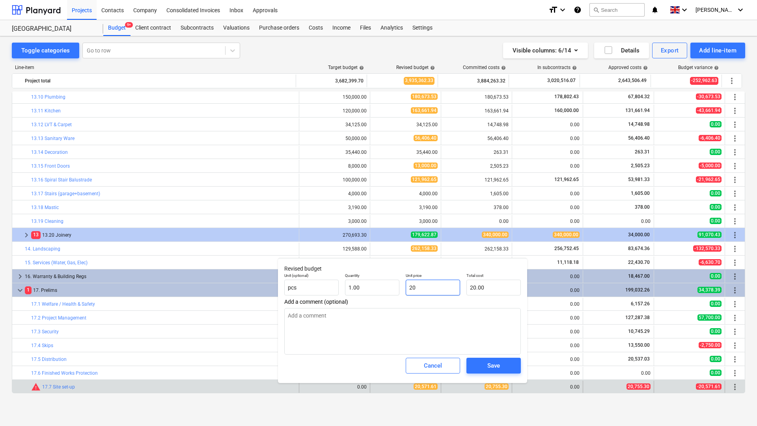
type input "207"
type input "207.00"
type textarea "x"
type input "2075"
click at [495, 362] on div "Save" at bounding box center [493, 365] width 13 height 10
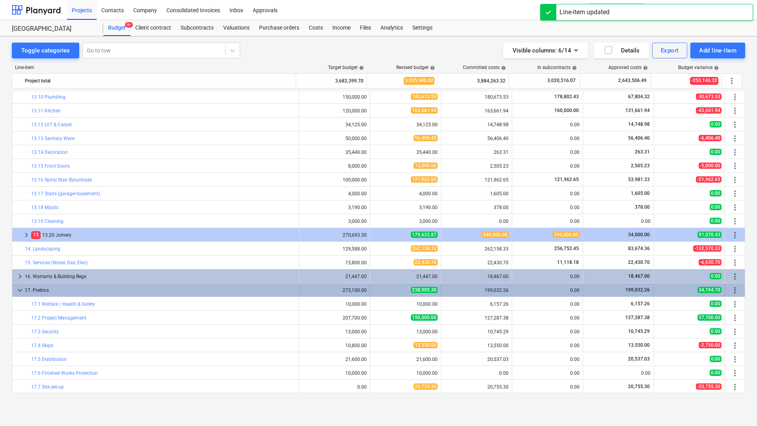
click at [19, 292] on span "keyboard_arrow_down" at bounding box center [19, 289] width 9 height 9
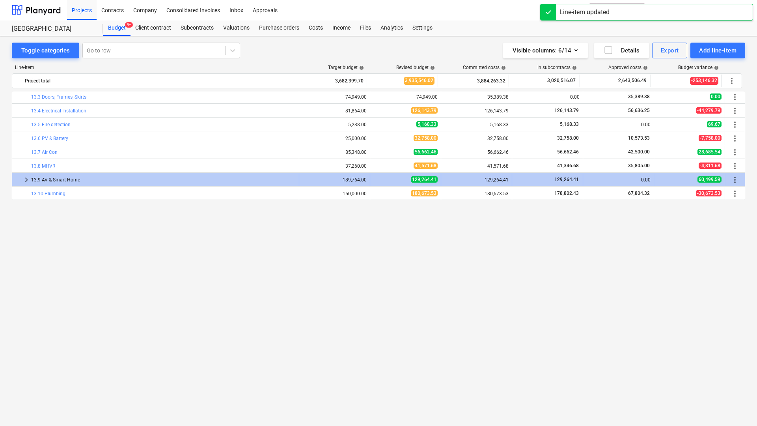
scroll to position [0, 0]
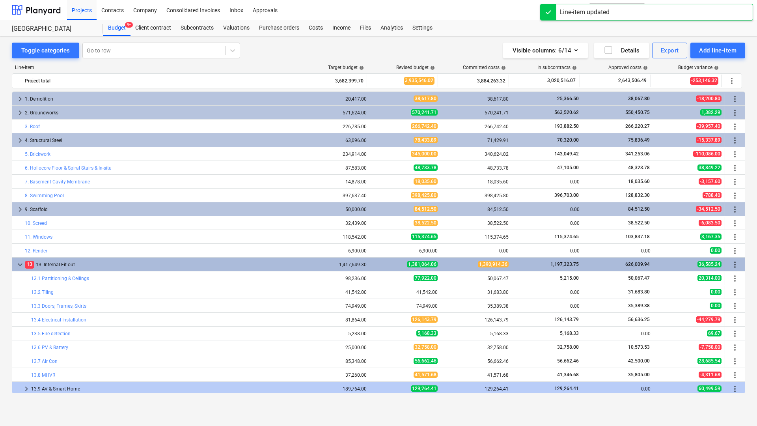
click at [21, 262] on span "keyboard_arrow_down" at bounding box center [19, 264] width 9 height 9
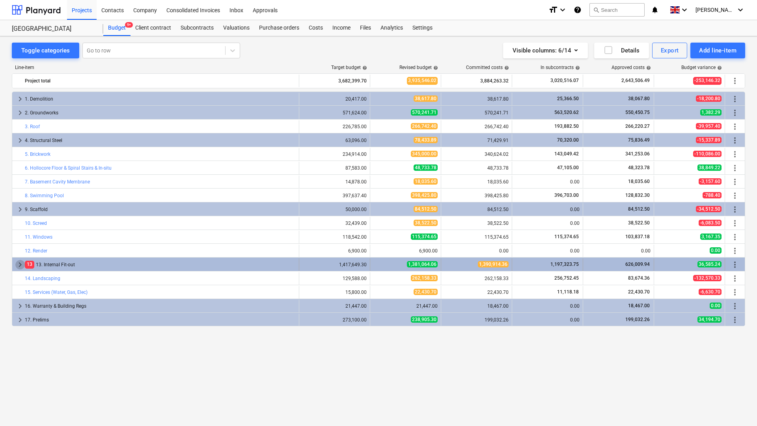
click at [21, 265] on span "keyboard_arrow_right" at bounding box center [19, 264] width 9 height 9
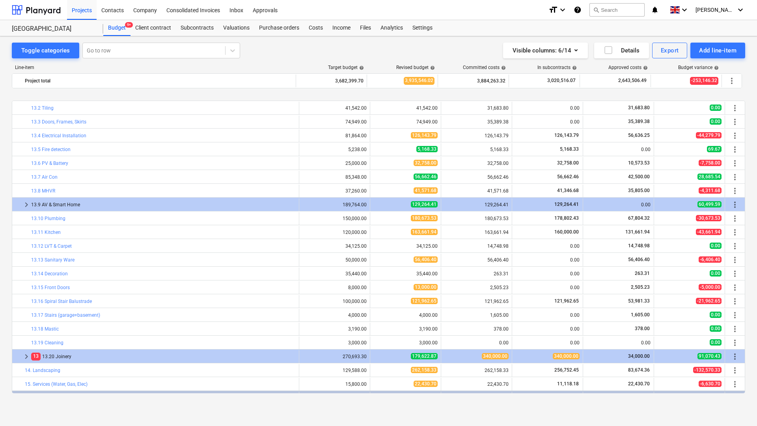
scroll to position [209, 0]
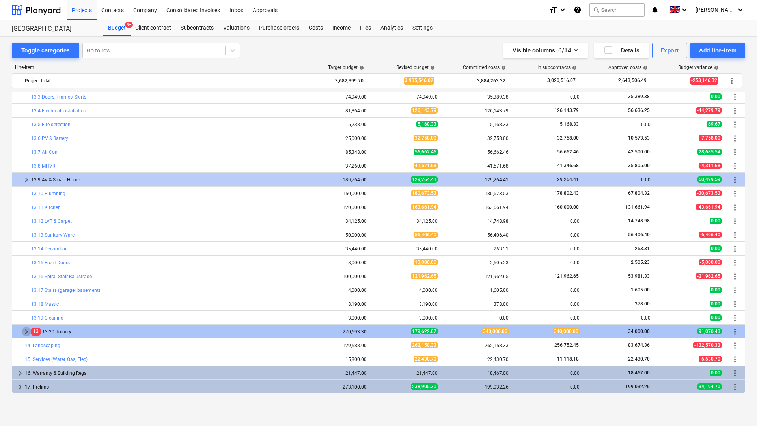
click at [26, 333] on span "keyboard_arrow_right" at bounding box center [26, 331] width 9 height 9
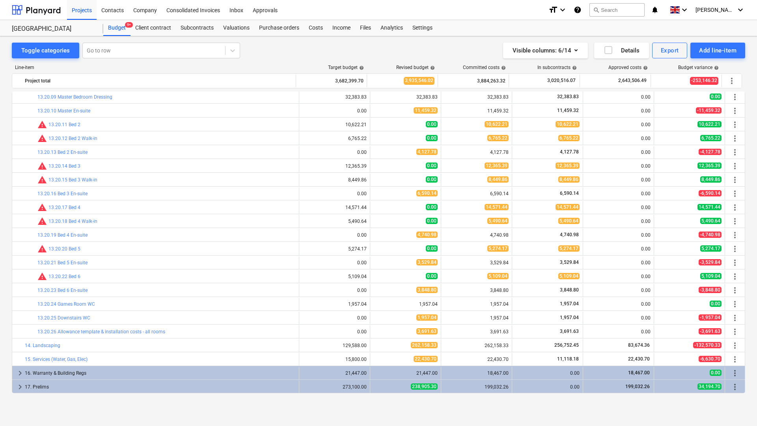
scroll to position [0, 0]
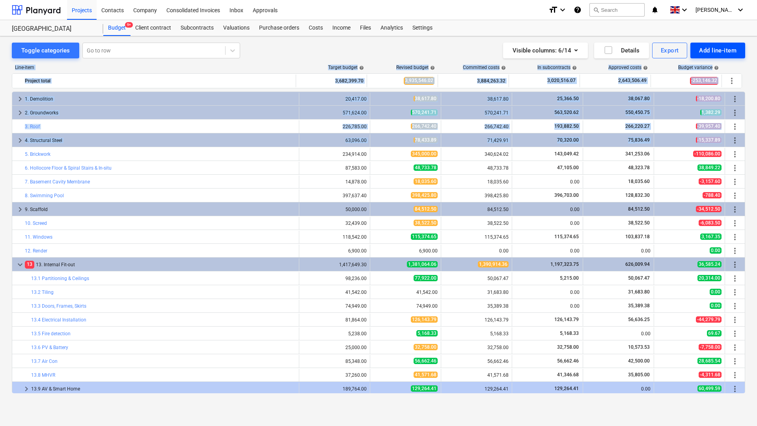
drag, startPoint x: 738, startPoint y: 145, endPoint x: 727, endPoint y: 48, distance: 97.2
click at [727, 48] on div "Toggle categories Go to row Visible columns : 6/14 Details Export Add line-item…" at bounding box center [378, 222] width 757 height 372
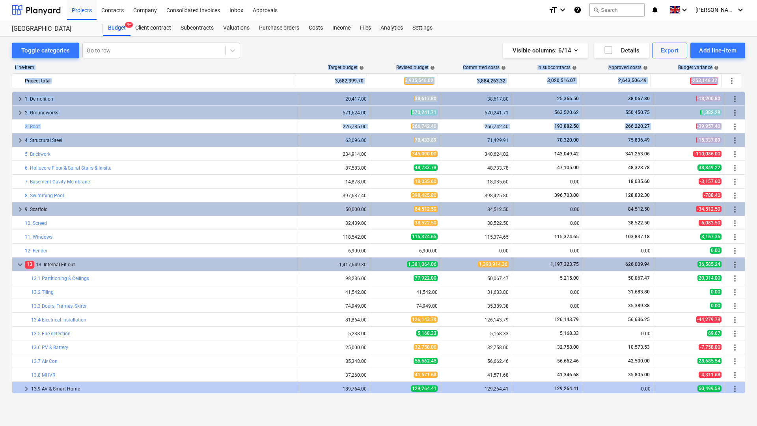
click at [150, 96] on div "1. Demolition" at bounding box center [160, 99] width 271 height 13
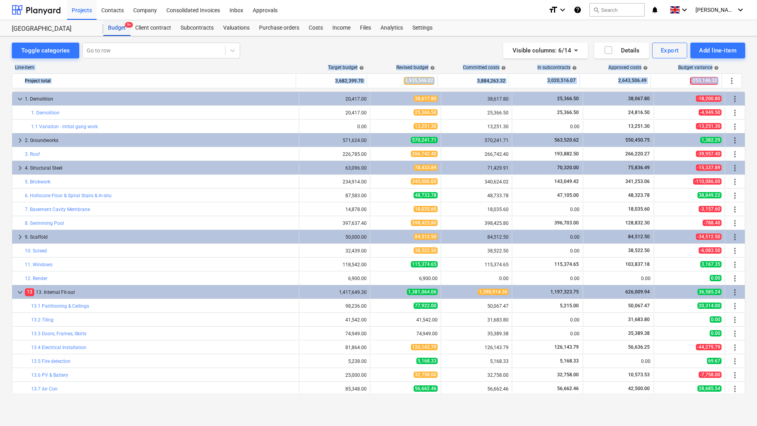
click at [115, 28] on div "Budget 9+" at bounding box center [116, 28] width 27 height 16
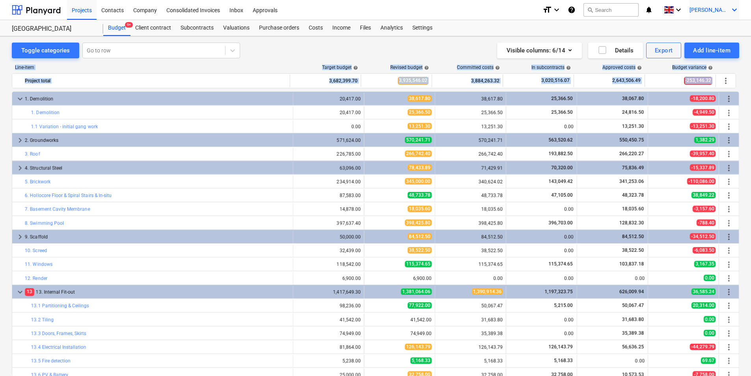
click at [730, 8] on icon "keyboard_arrow_down" at bounding box center [733, 9] width 9 height 9
click at [710, 40] on div "Log out" at bounding box center [715, 43] width 47 height 13
